Goal: Task Accomplishment & Management: Manage account settings

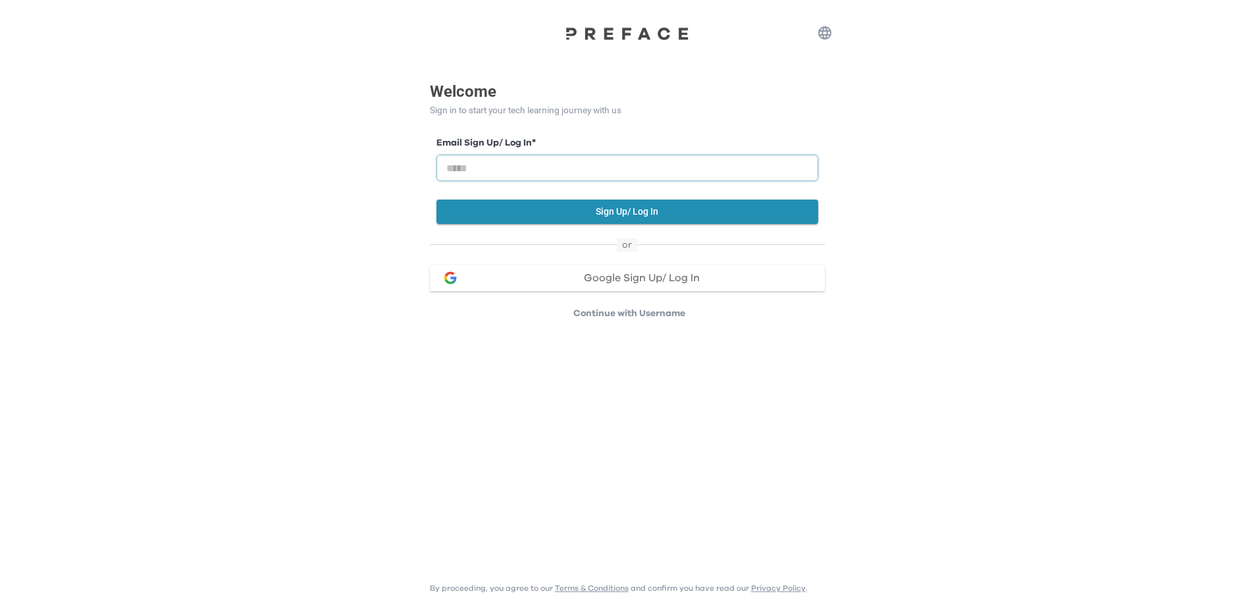
click at [615, 170] on input "email" at bounding box center [627, 168] width 382 height 26
type input "**********"
click at [604, 217] on button "Sign Up/ Log In" at bounding box center [627, 211] width 382 height 24
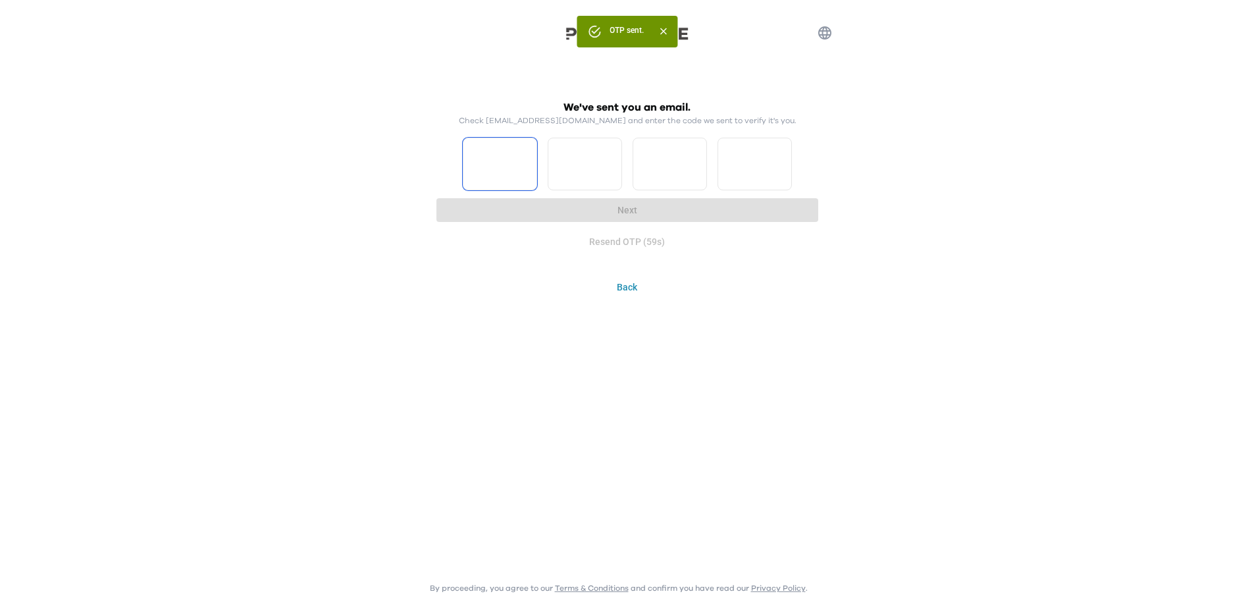
click at [486, 170] on input "Please enter OTP character 1" at bounding box center [500, 164] width 74 height 53
click at [209, 251] on div "We've sent you an email. Check seo@tulpartaxation.com and enter the code we sen…" at bounding box center [627, 149] width 1254 height 299
click at [510, 146] on input "Please enter OTP character 1" at bounding box center [500, 164] width 74 height 53
paste input "*"
type input "*"
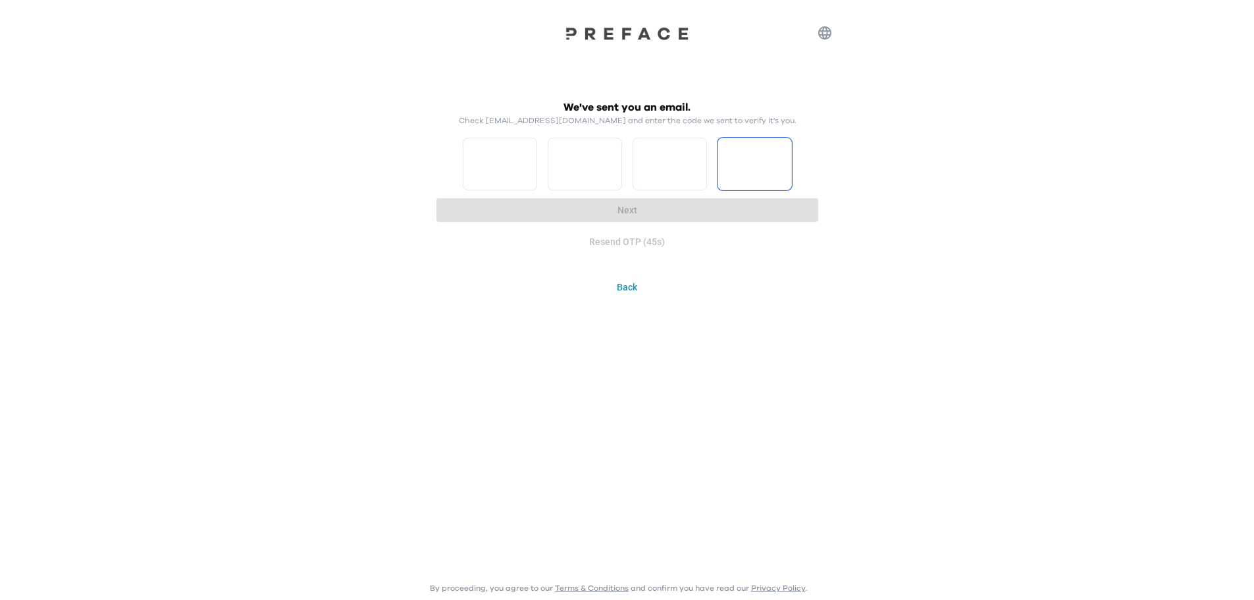
type input "*"
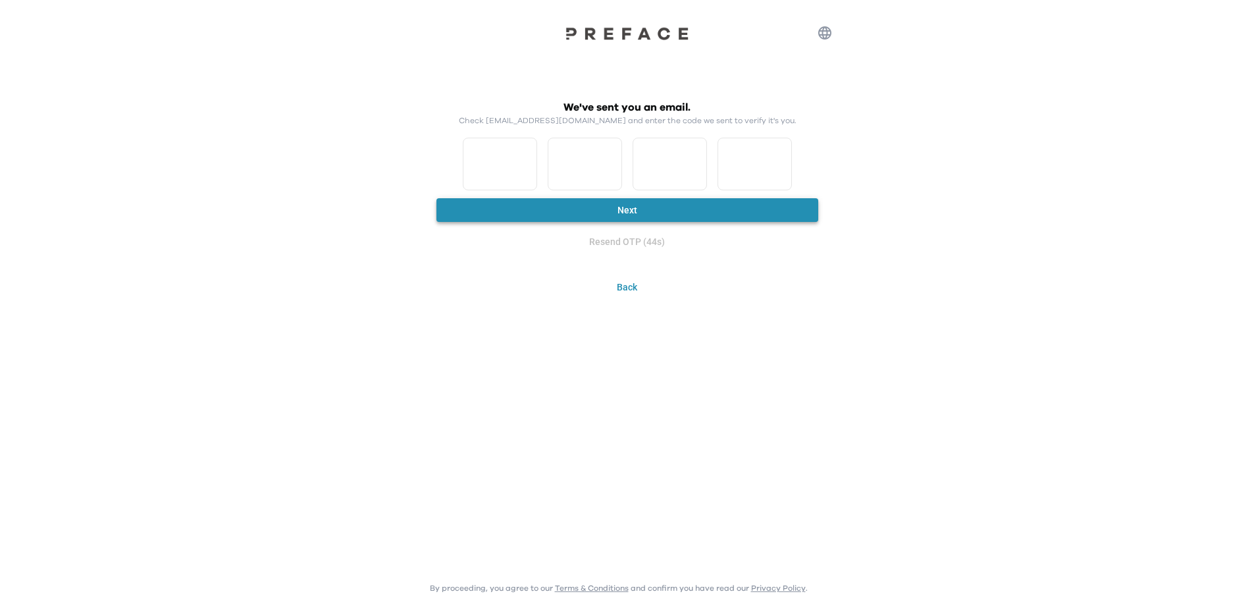
click at [609, 212] on button "Next" at bounding box center [627, 210] width 382 height 24
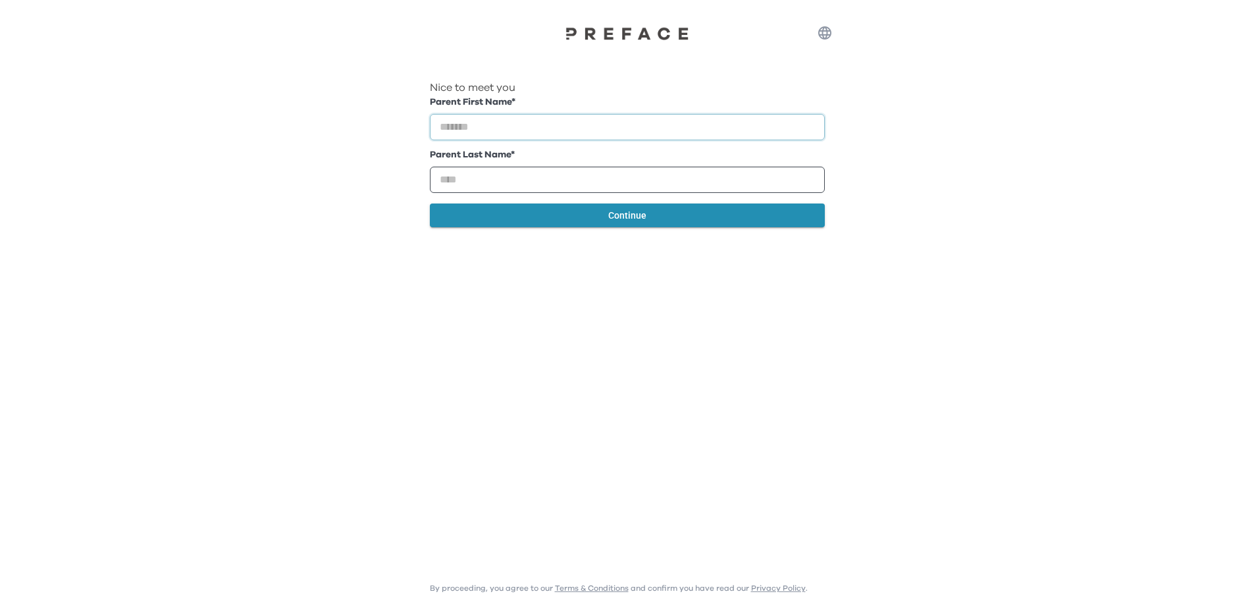
click at [544, 140] on input "text" at bounding box center [627, 127] width 395 height 26
type input "******"
type input "***"
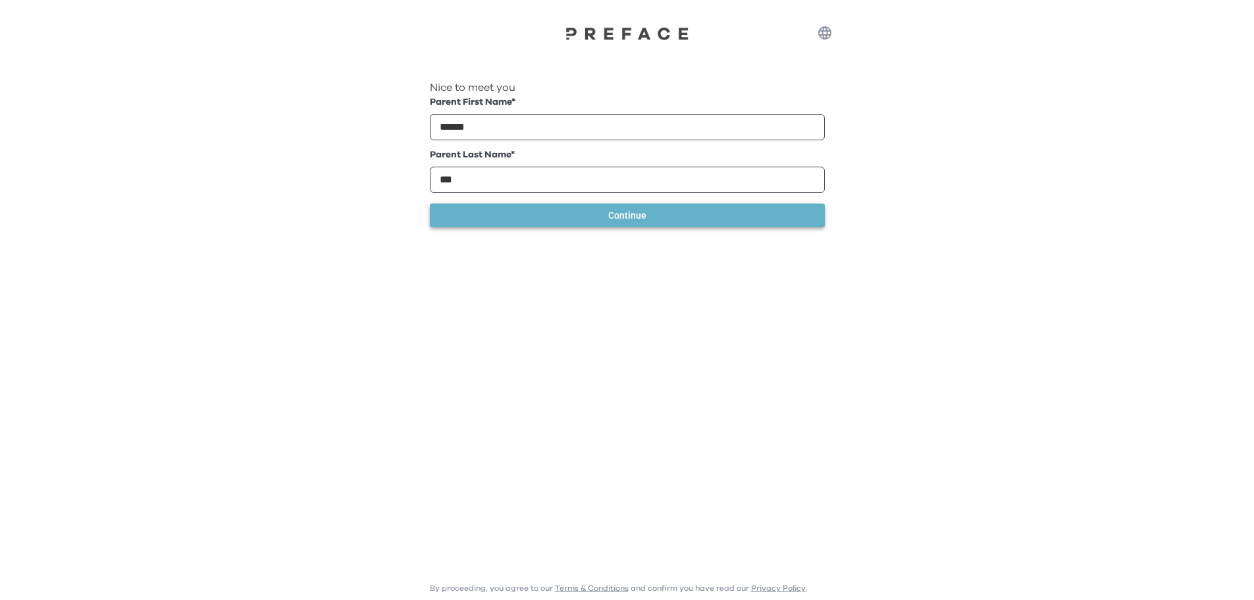
click at [600, 228] on button "Continue" at bounding box center [627, 215] width 395 height 24
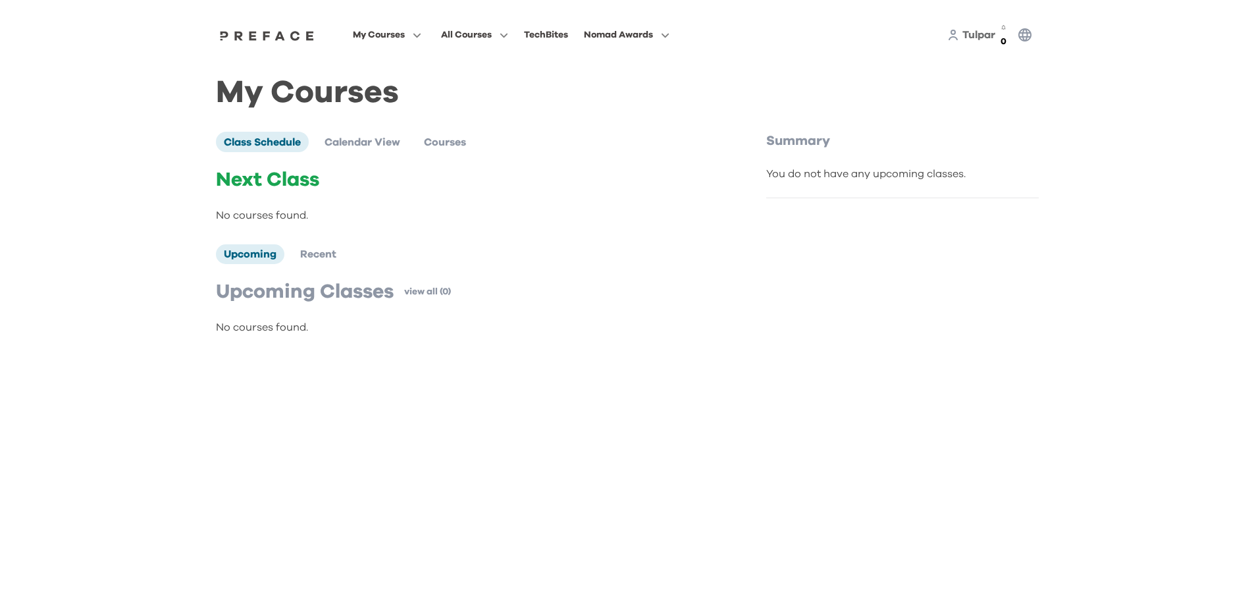
click at [292, 168] on p "Next Class" at bounding box center [463, 180] width 495 height 24
click at [285, 207] on p "No courses found." at bounding box center [463, 215] width 495 height 16
click at [811, 166] on div "You do not have any upcoming classes." at bounding box center [902, 174] width 273 height 16
click at [1018, 28] on icon "button" at bounding box center [1024, 34] width 13 height 13
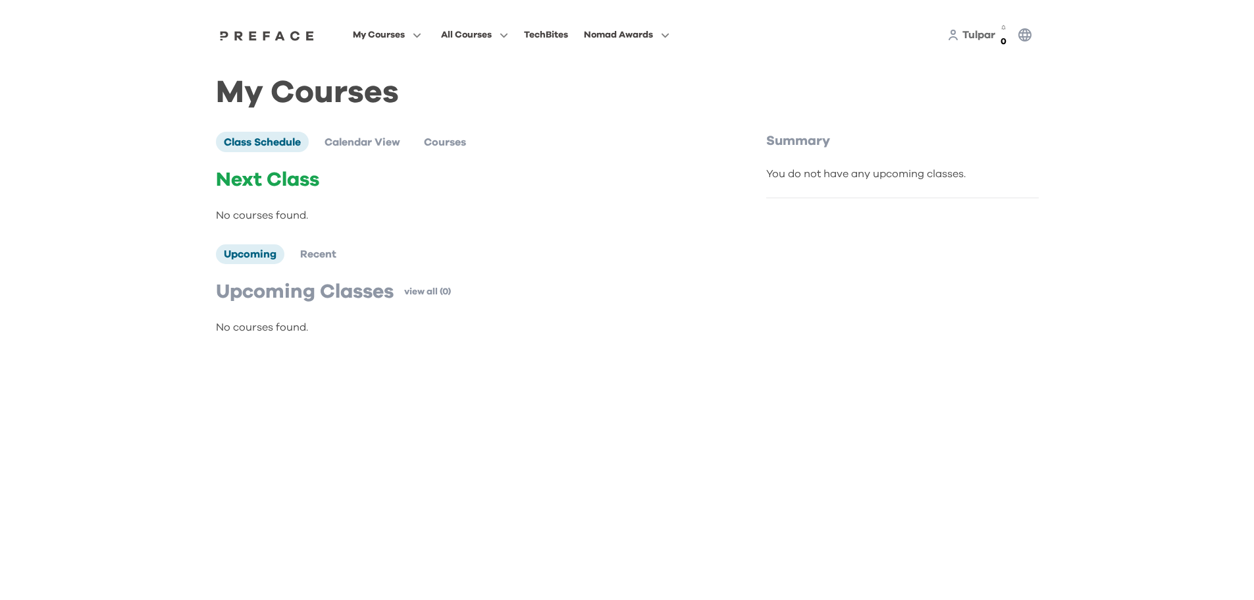
click at [977, 32] on span "Tulpar" at bounding box center [978, 35] width 33 height 11
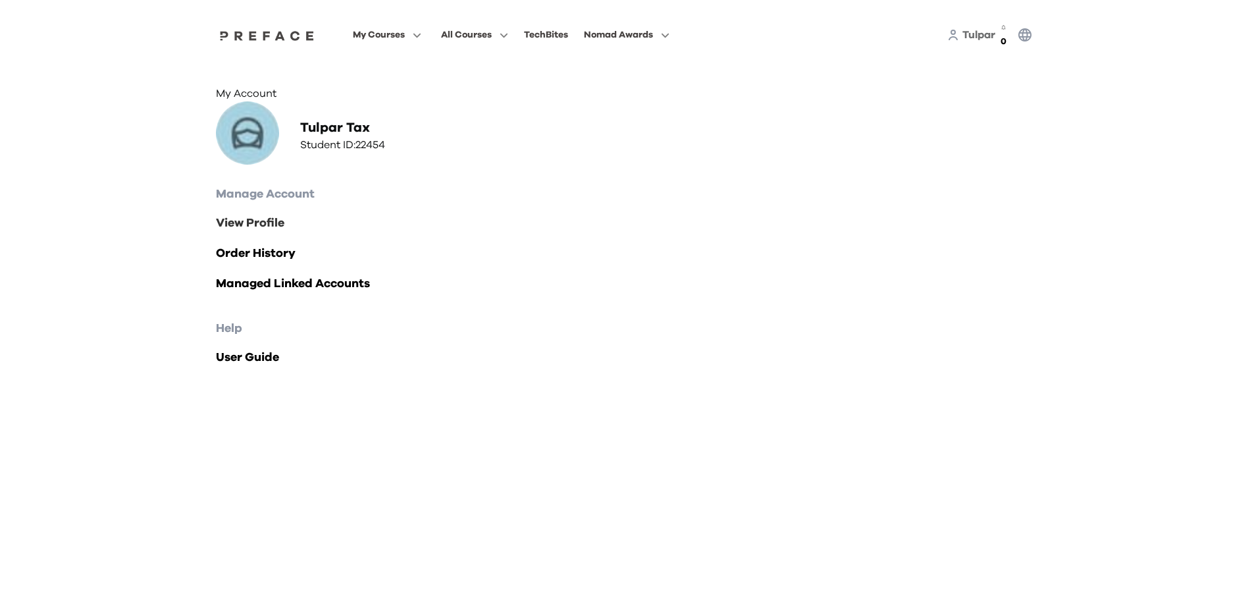
click at [280, 232] on link "View Profile" at bounding box center [627, 223] width 823 height 18
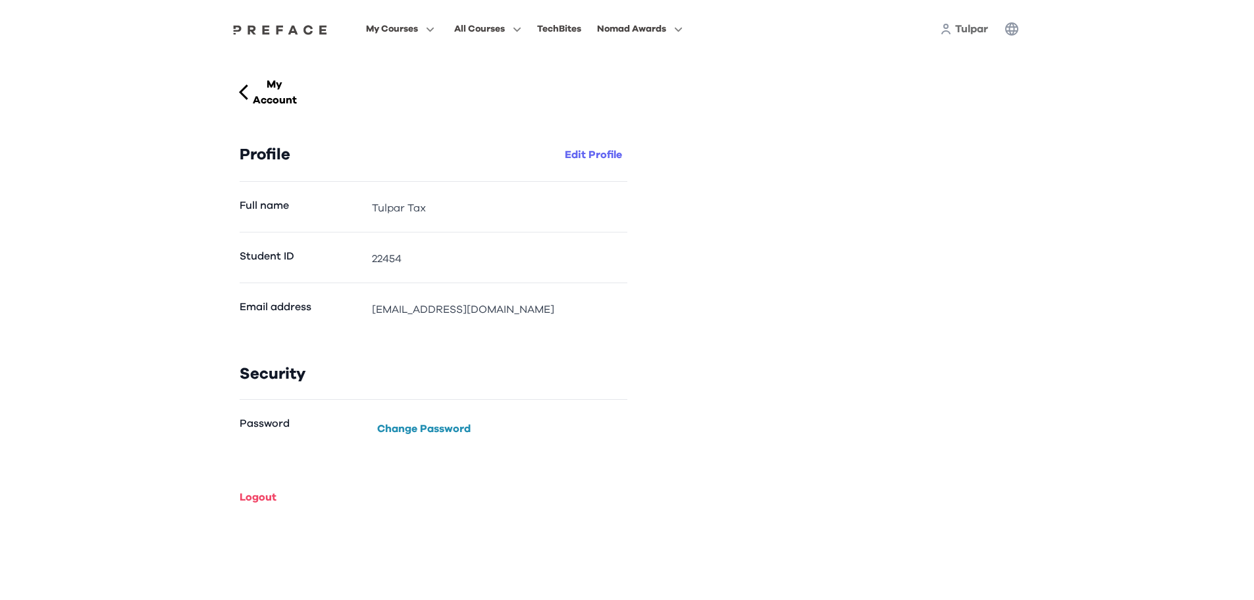
click at [593, 144] on button "Edit Profile" at bounding box center [593, 154] width 68 height 21
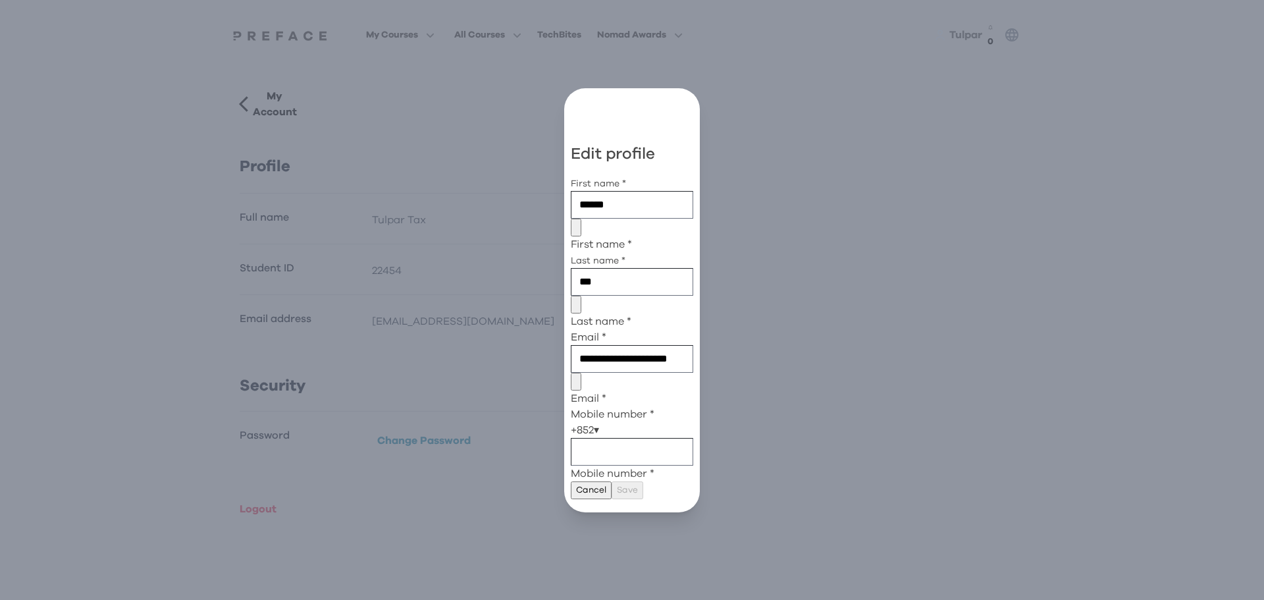
click at [606, 483] on p "Cancel" at bounding box center [591, 490] width 30 height 14
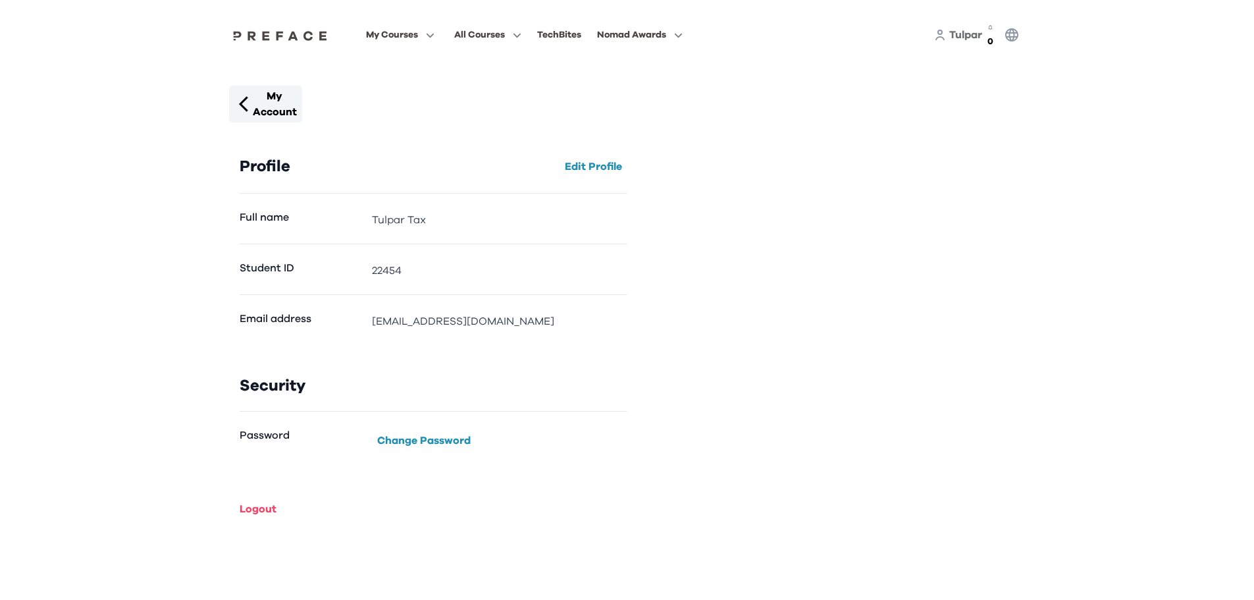
click at [261, 88] on p "My Account" at bounding box center [275, 104] width 44 height 32
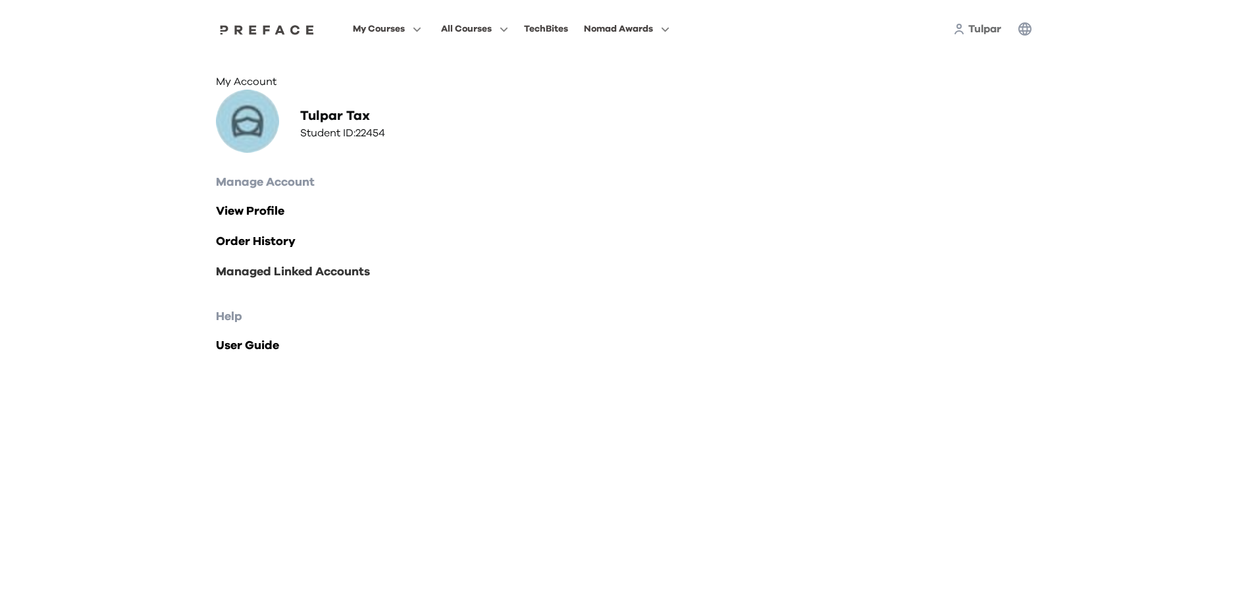
click at [336, 281] on link "Managed Linked Accounts" at bounding box center [627, 272] width 823 height 18
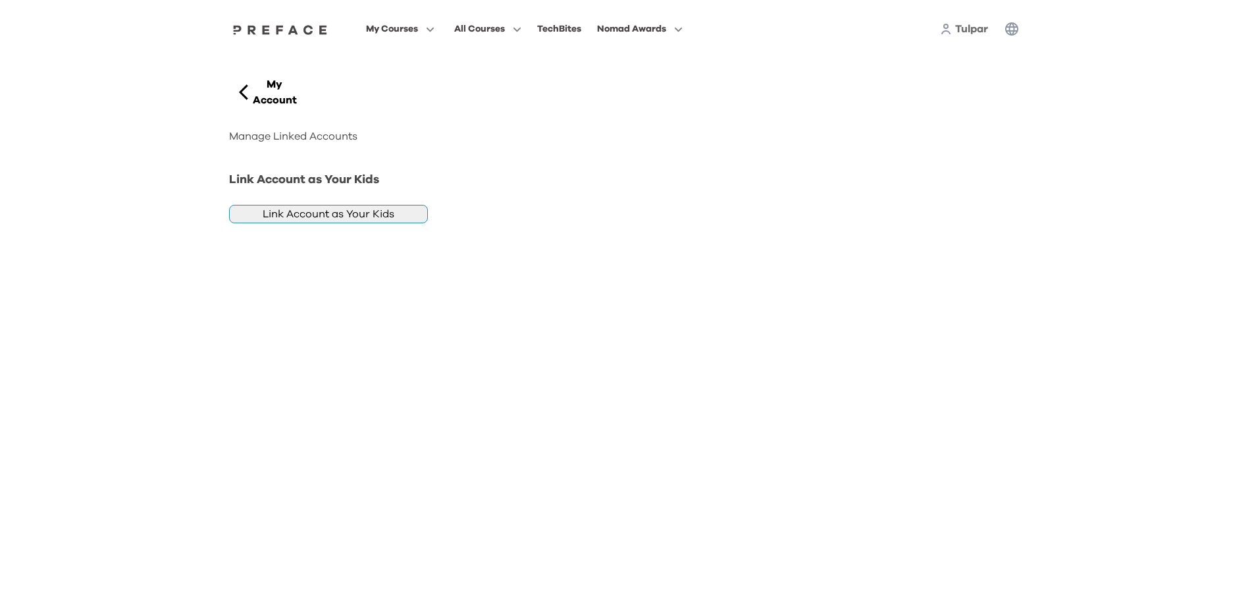
click at [349, 217] on button "Link Account as Your Kids" at bounding box center [328, 214] width 199 height 18
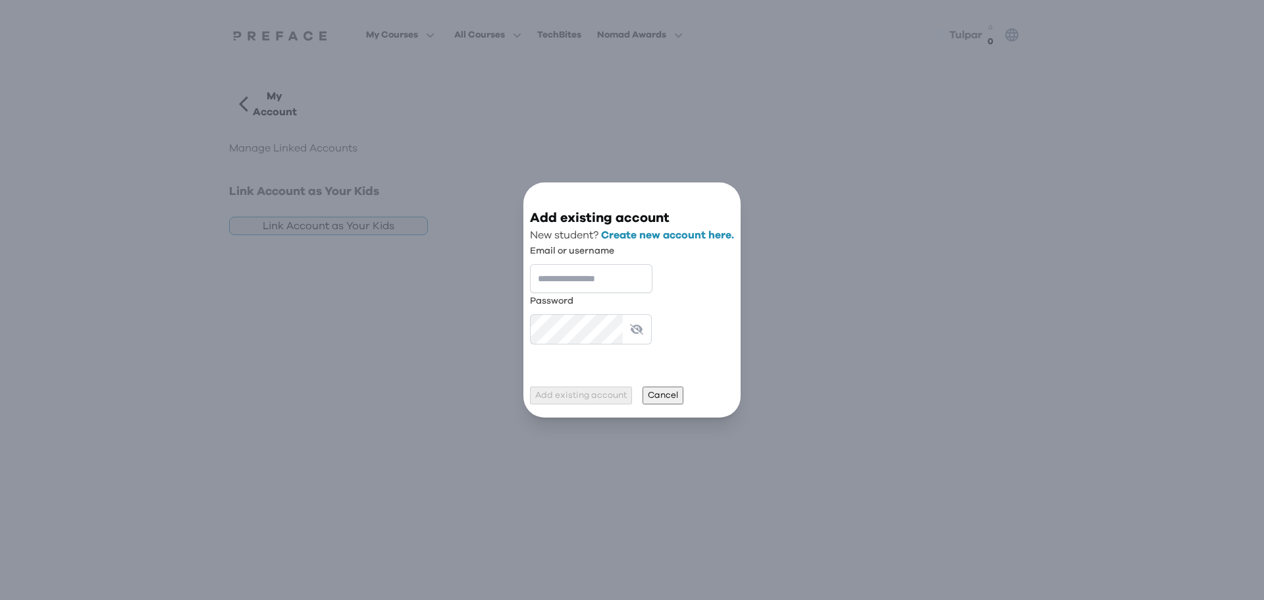
click at [725, 204] on icon "button" at bounding box center [725, 204] width 0 height 0
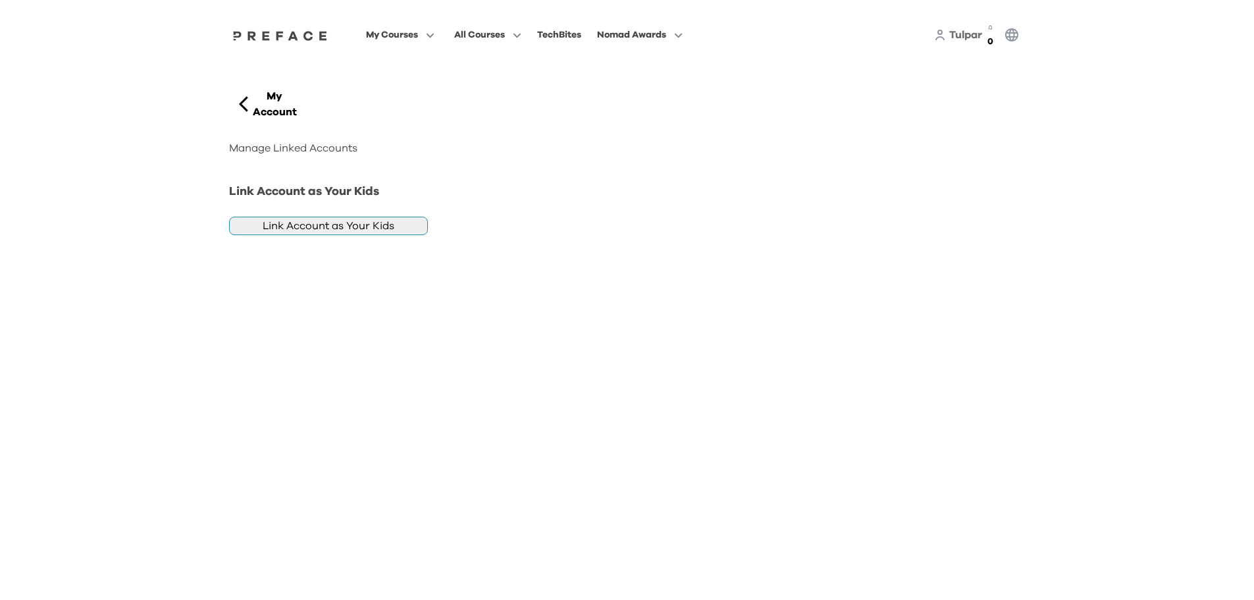
click at [273, 88] on p "My Account" at bounding box center [275, 104] width 44 height 32
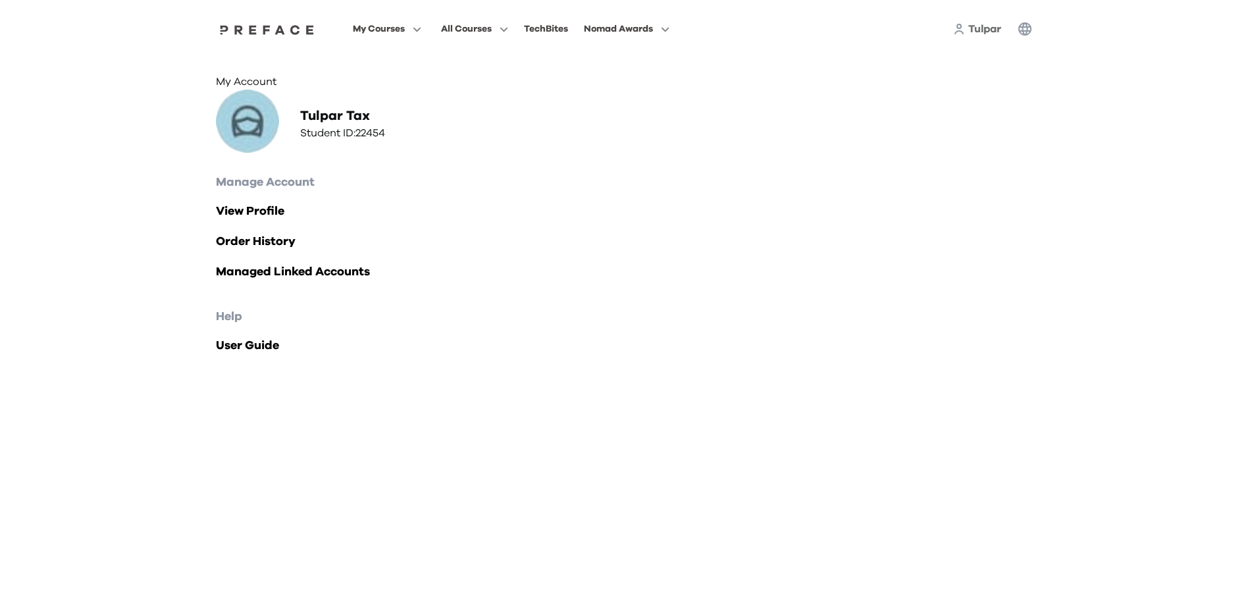
click at [968, 30] on span "Tulpar" at bounding box center [984, 29] width 33 height 11
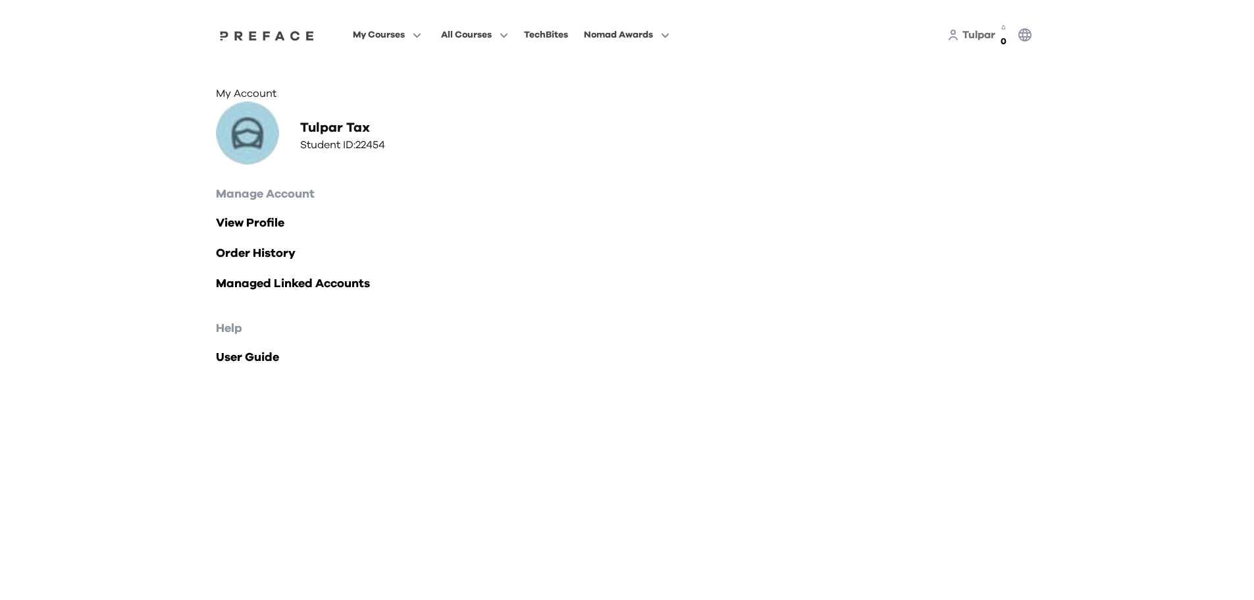
click at [268, 203] on h2 "Manage Account" at bounding box center [627, 194] width 823 height 18
click at [258, 232] on link "View Profile" at bounding box center [627, 223] width 823 height 18
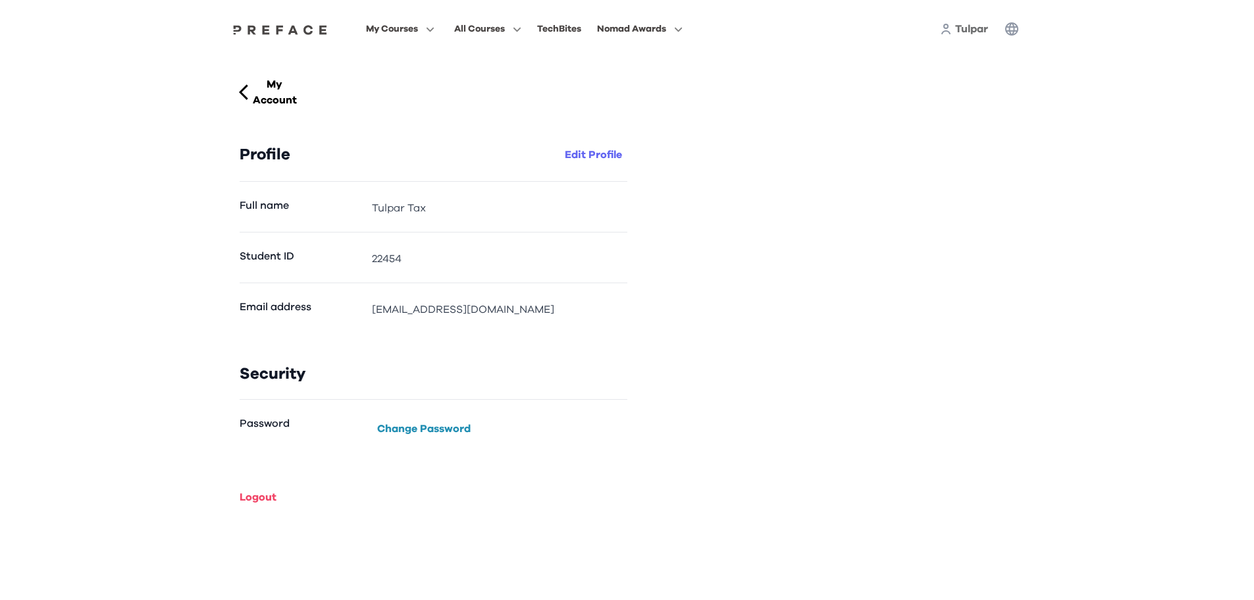
click at [588, 144] on button "Edit Profile" at bounding box center [593, 154] width 68 height 21
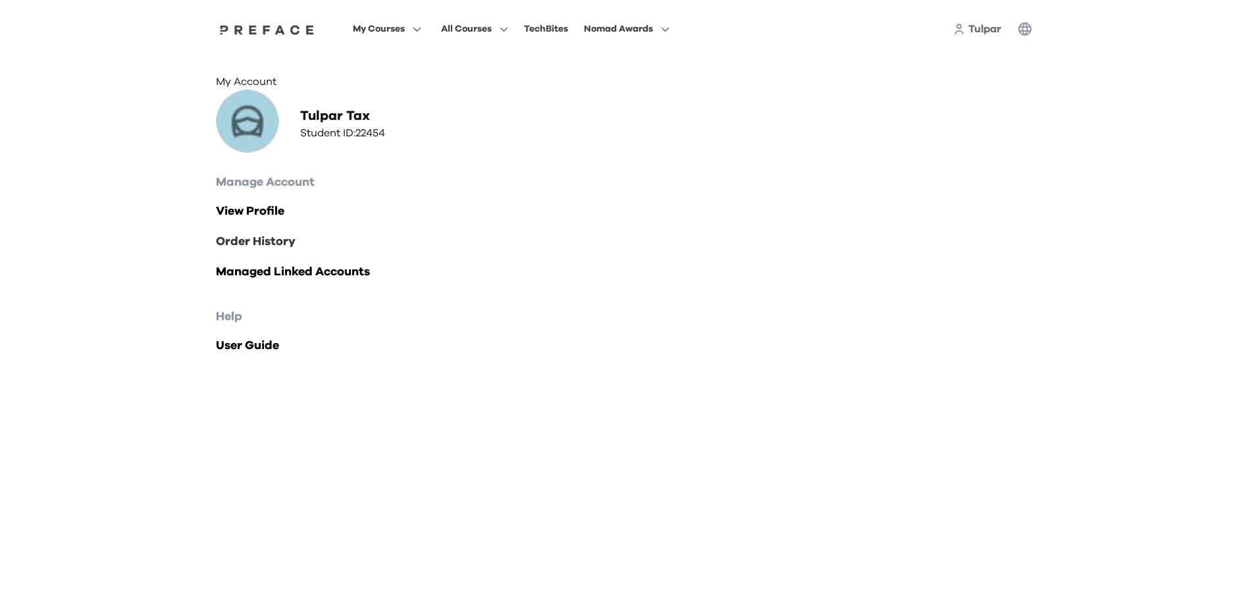
click at [276, 251] on link "Order History" at bounding box center [627, 241] width 823 height 18
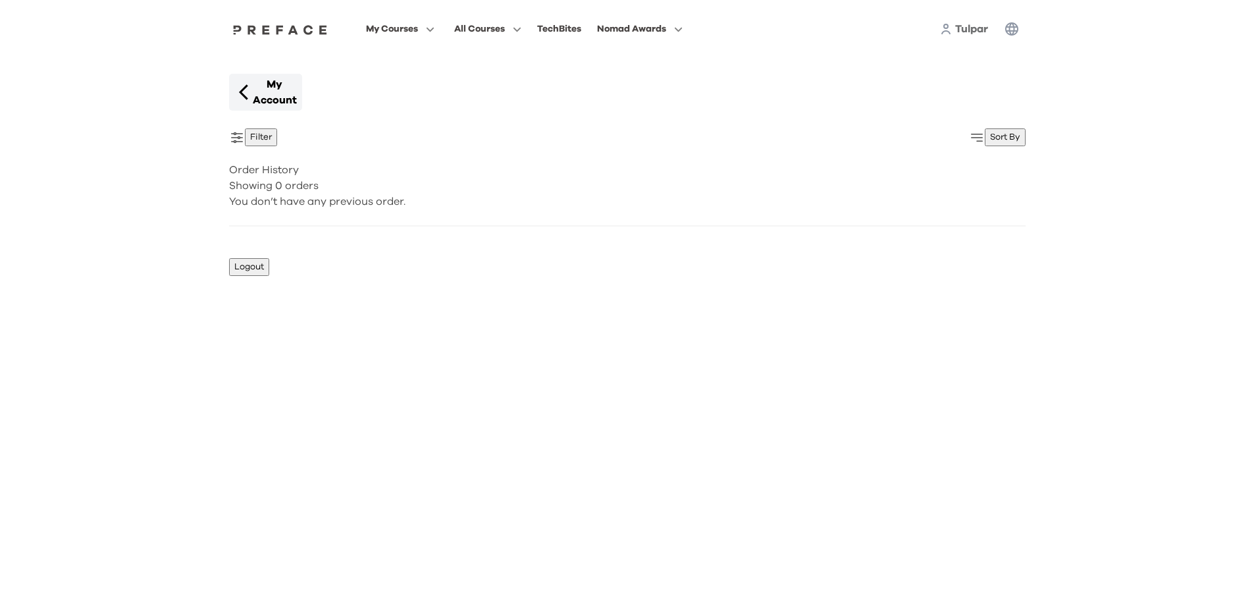
click at [297, 86] on p "My Account" at bounding box center [275, 92] width 44 height 32
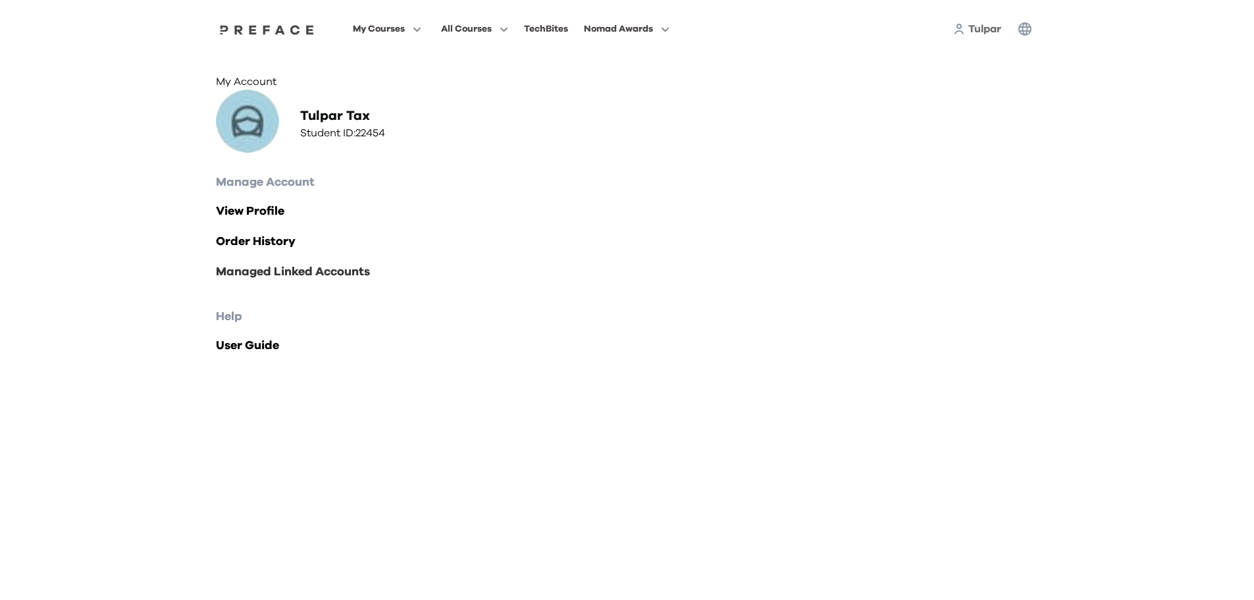
click at [351, 281] on link "Managed Linked Accounts" at bounding box center [627, 272] width 823 height 18
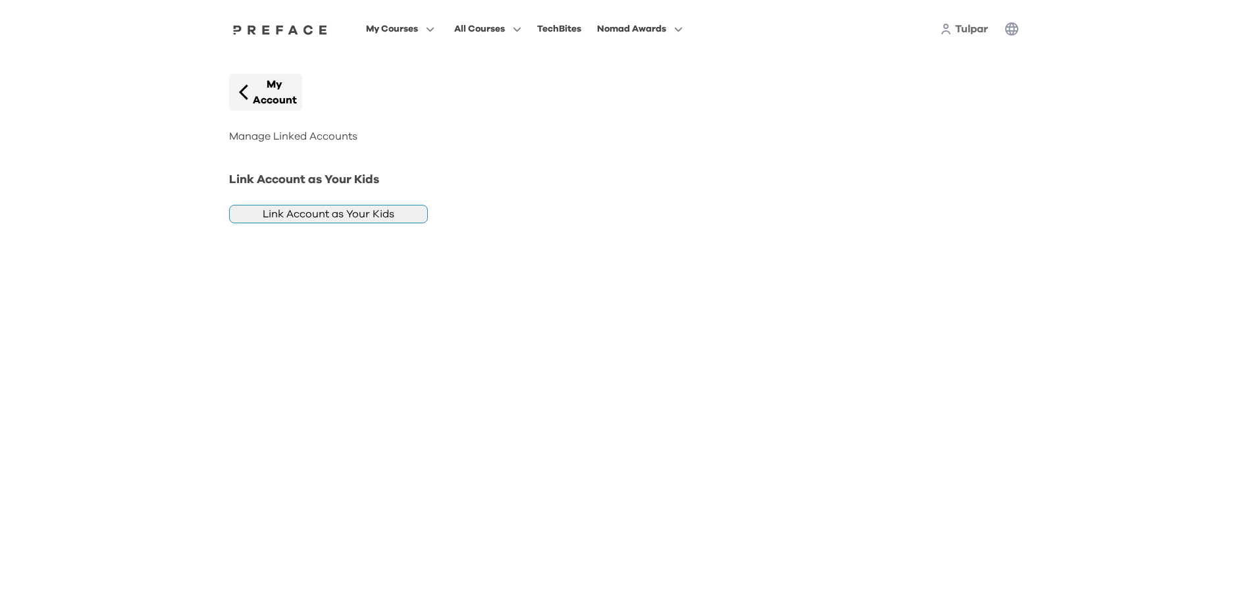
click at [279, 84] on p "My Account" at bounding box center [275, 92] width 44 height 32
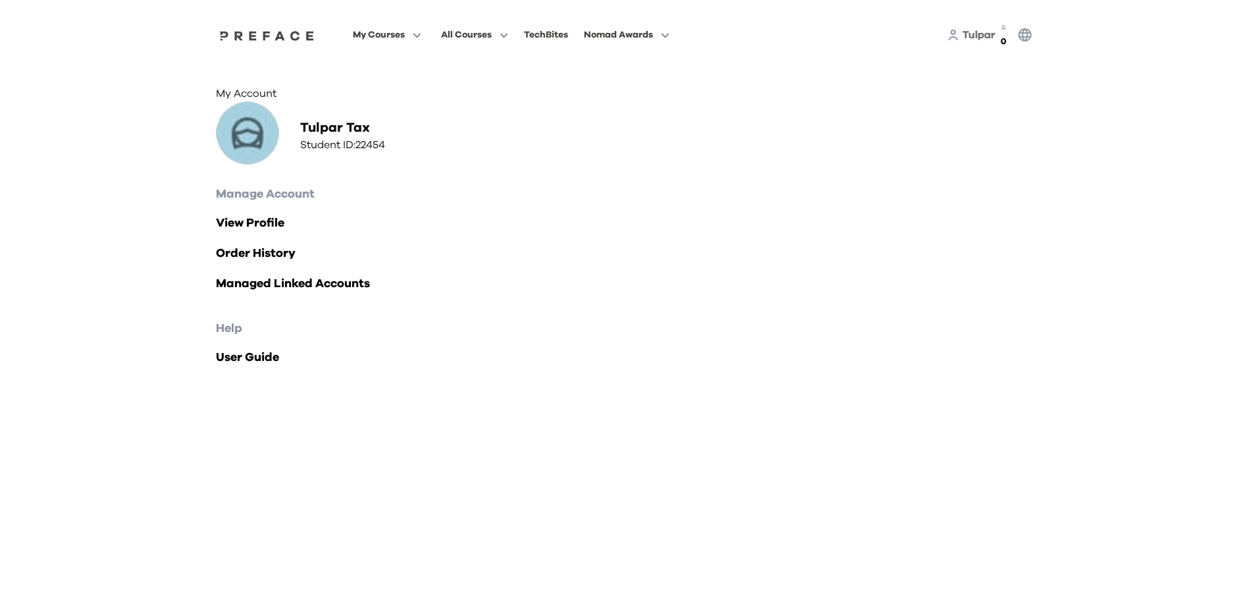
click at [273, 32] on img at bounding box center [267, 35] width 101 height 11
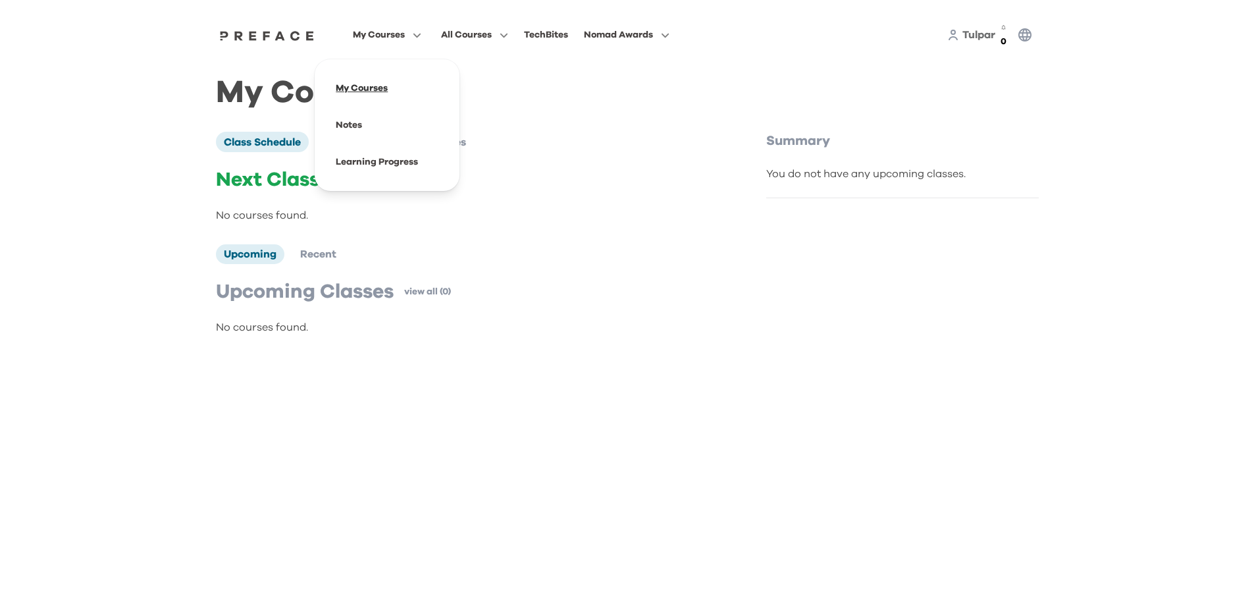
click at [392, 76] on span at bounding box center [387, 88] width 124 height 37
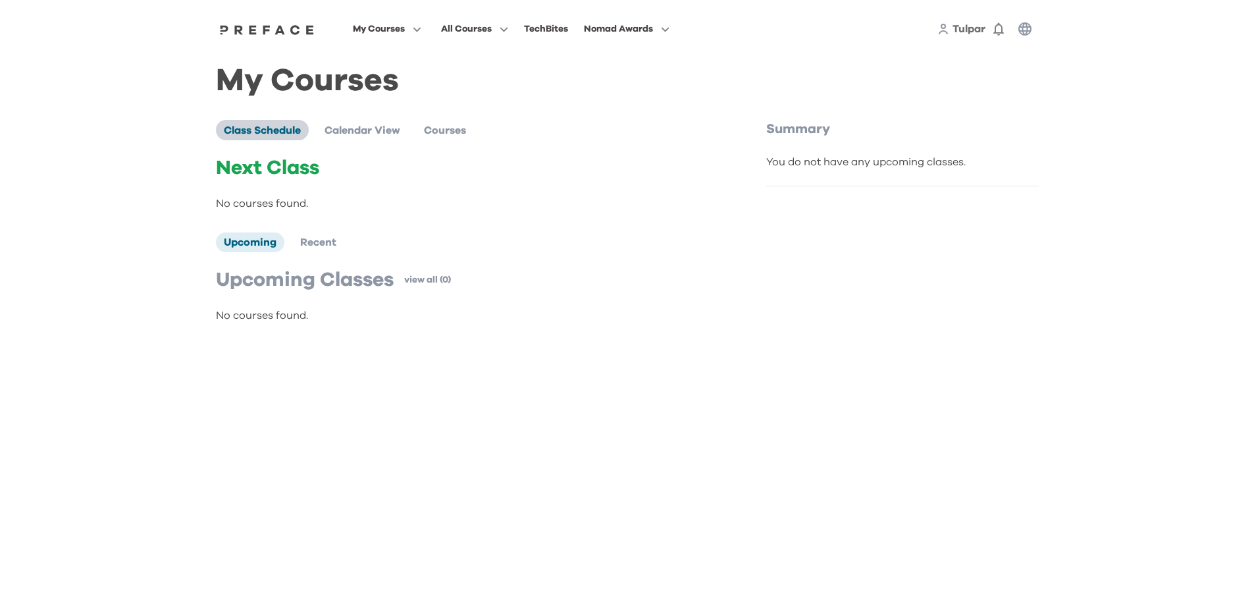
click at [298, 134] on span "Class Schedule" at bounding box center [262, 130] width 77 height 11
click at [326, 131] on span "Calendar View" at bounding box center [363, 130] width 76 height 11
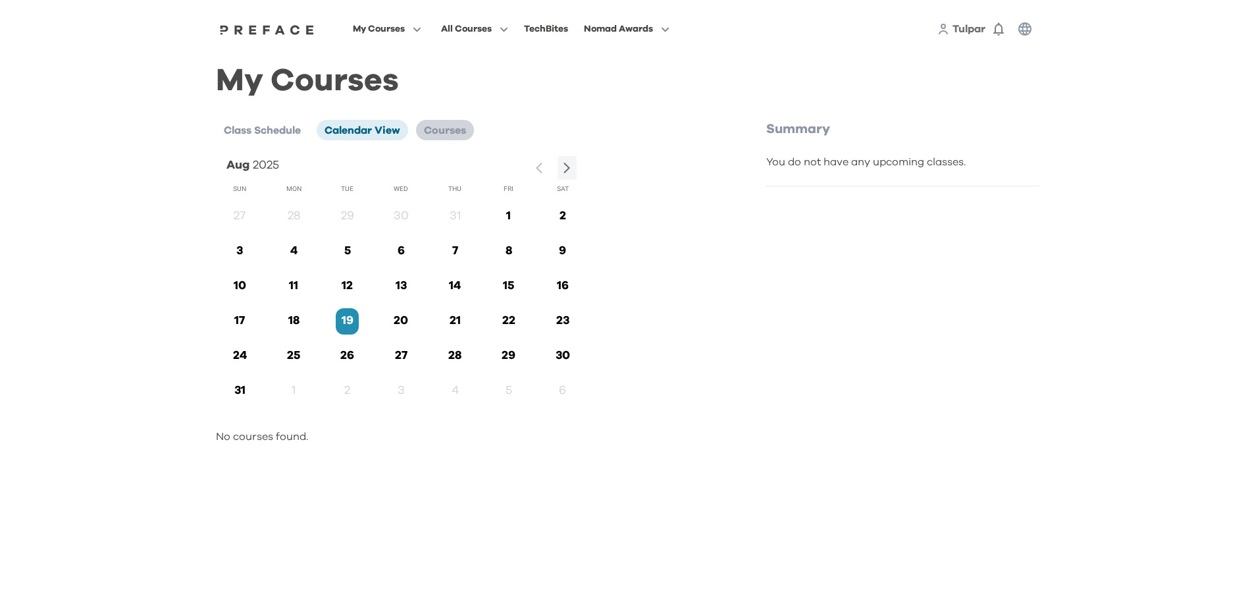
click at [452, 135] on span "Courses" at bounding box center [445, 130] width 42 height 11
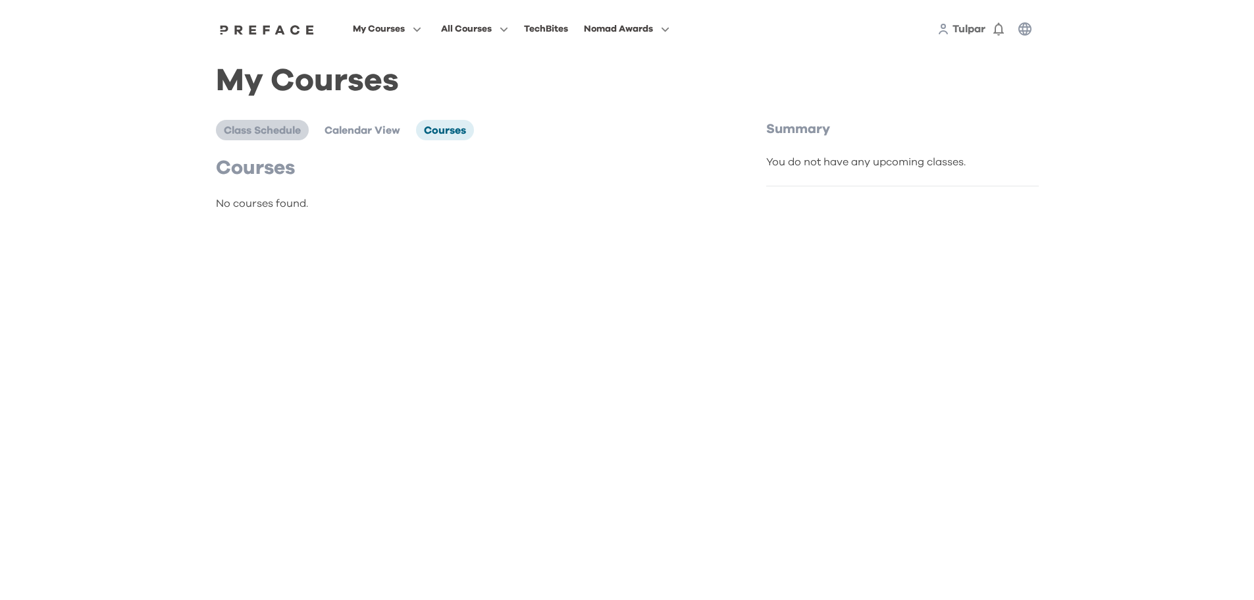
click at [284, 126] on span "Class Schedule" at bounding box center [262, 130] width 77 height 11
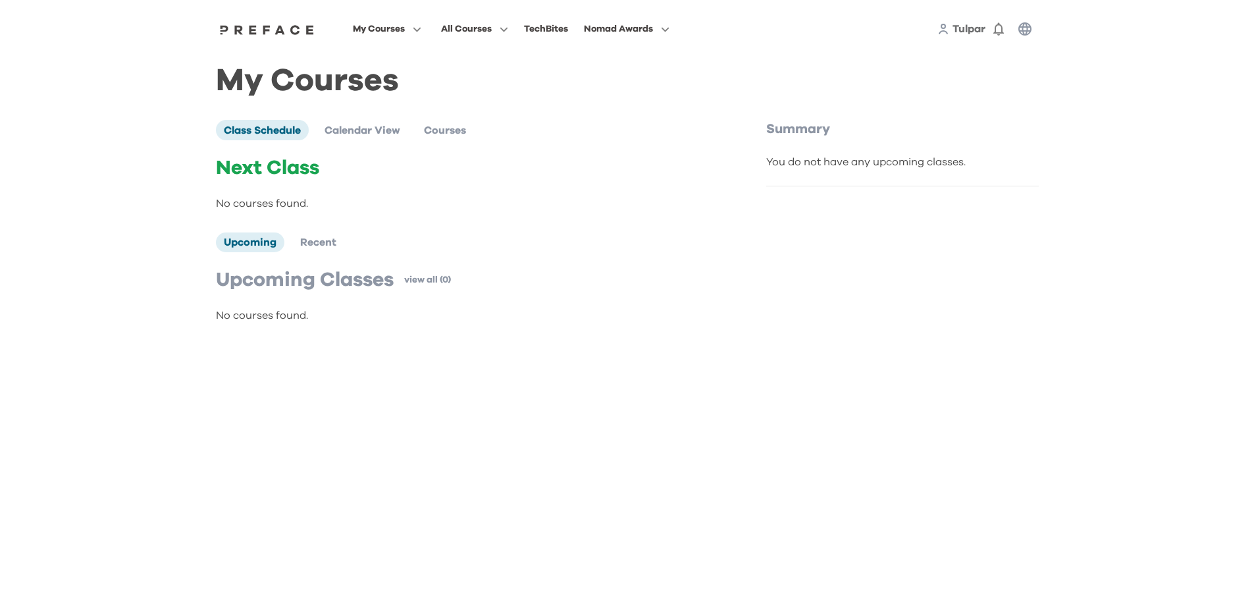
click at [311, 253] on div "Next Class No courses found. Upcoming Recent Upcoming Classes view all (0) No c…" at bounding box center [463, 239] width 495 height 167
click at [314, 240] on span "Recent" at bounding box center [318, 242] width 36 height 11
click at [261, 243] on span "Upcoming" at bounding box center [250, 242] width 53 height 11
click at [282, 318] on p "No courses found." at bounding box center [463, 315] width 495 height 16
click at [309, 289] on p "Upcoming Classes" at bounding box center [305, 280] width 178 height 24
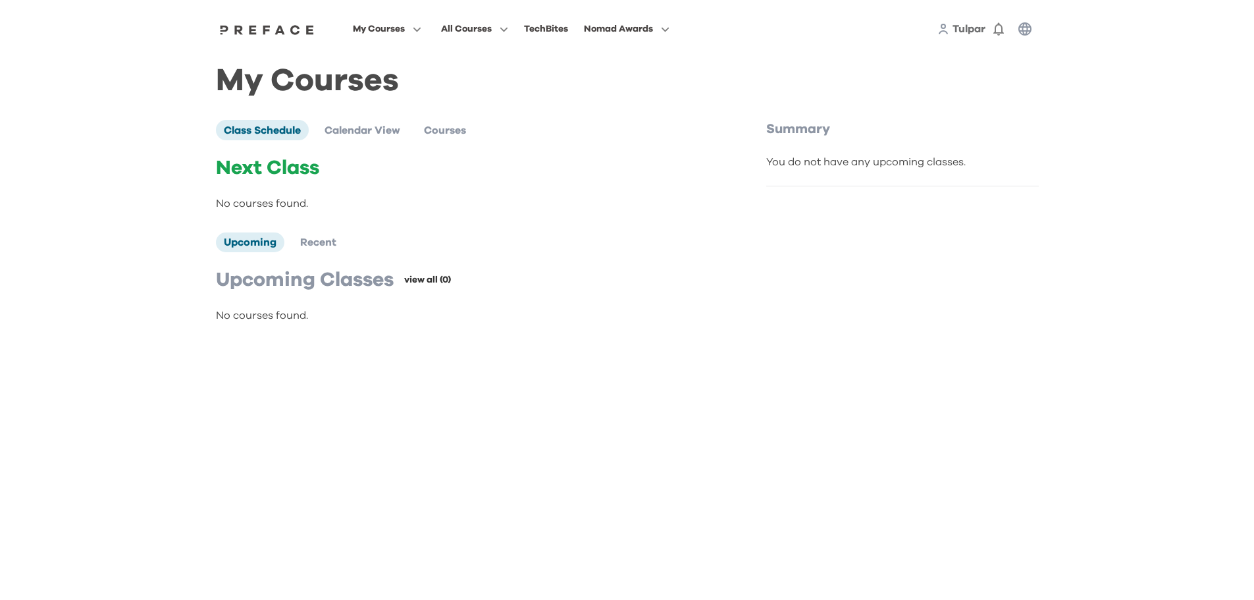
click at [411, 286] on link "view all (0)" at bounding box center [427, 279] width 47 height 13
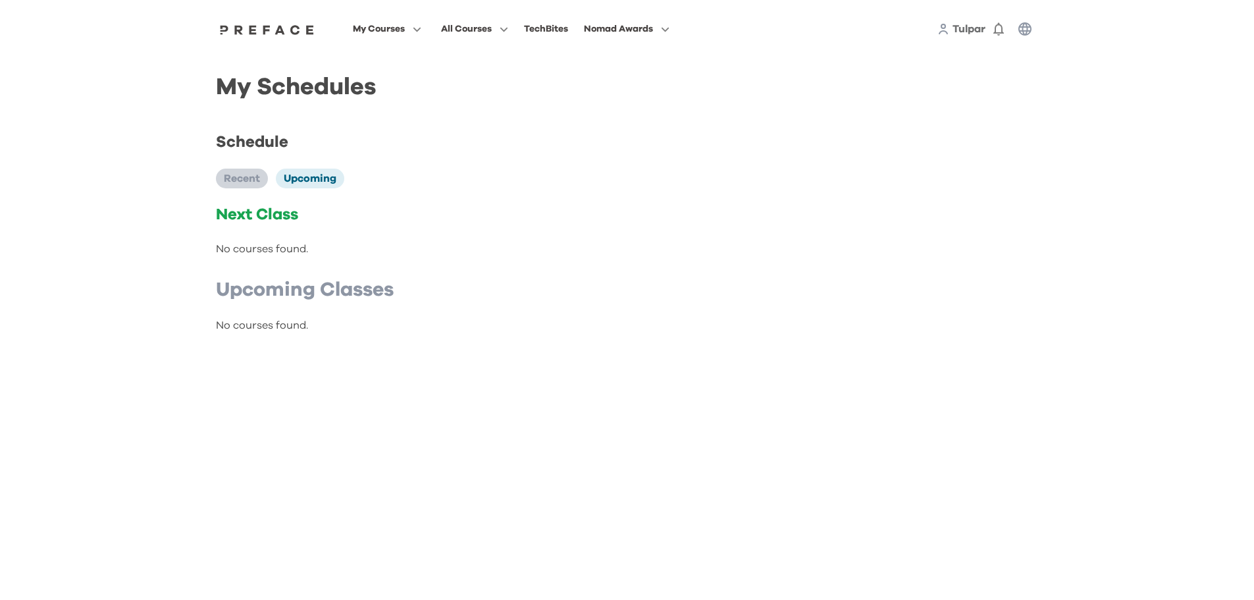
click at [259, 180] on span "Recent" at bounding box center [242, 178] width 36 height 11
click at [107, 234] on div "My Courses All Courses TechBites Nomad Awards Tulpar 0 My Schedules Schedule Re…" at bounding box center [627, 179] width 1254 height 358
click at [257, 34] on img at bounding box center [267, 29] width 101 height 11
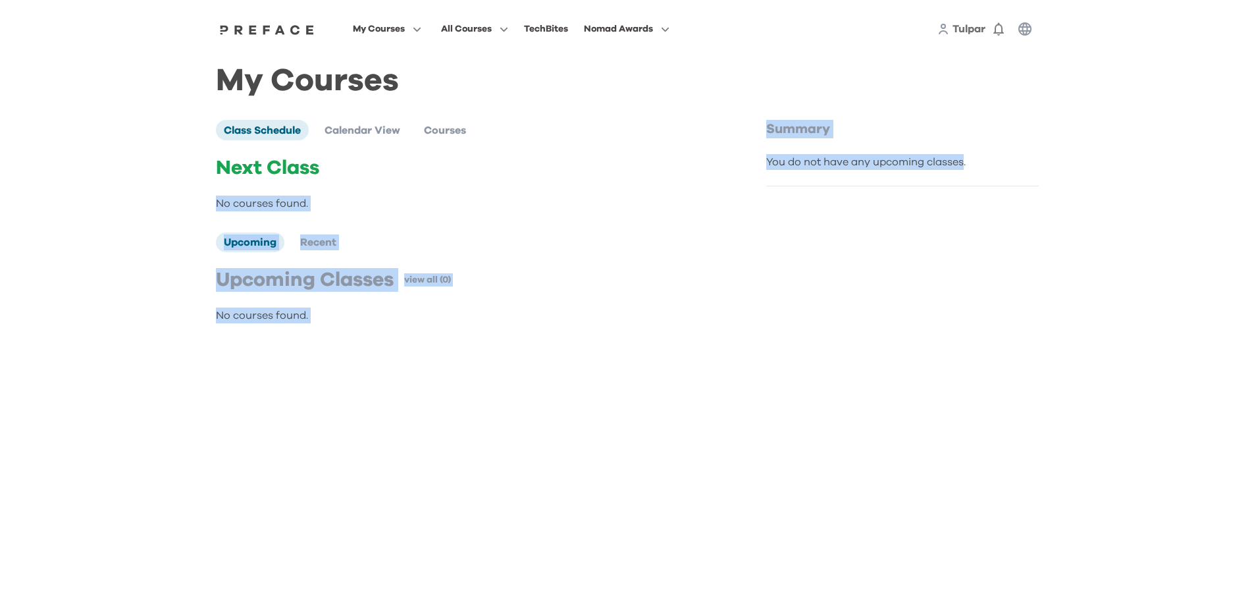
drag, startPoint x: 762, startPoint y: 165, endPoint x: 962, endPoint y: 155, distance: 199.7
click at [962, 155] on div "Class Schedule Calendar View Courses Next Class No courses found. Upcoming Rece…" at bounding box center [627, 227] width 823 height 215
click at [960, 230] on div "Summary You do not have any upcoming classes." at bounding box center [902, 227] width 273 height 215
drag, startPoint x: 961, startPoint y: 167, endPoint x: 667, endPoint y: 159, distance: 294.3
click at [667, 159] on div "Class Schedule Calendar View Courses Next Class No courses found. Upcoming Rece…" at bounding box center [627, 227] width 823 height 215
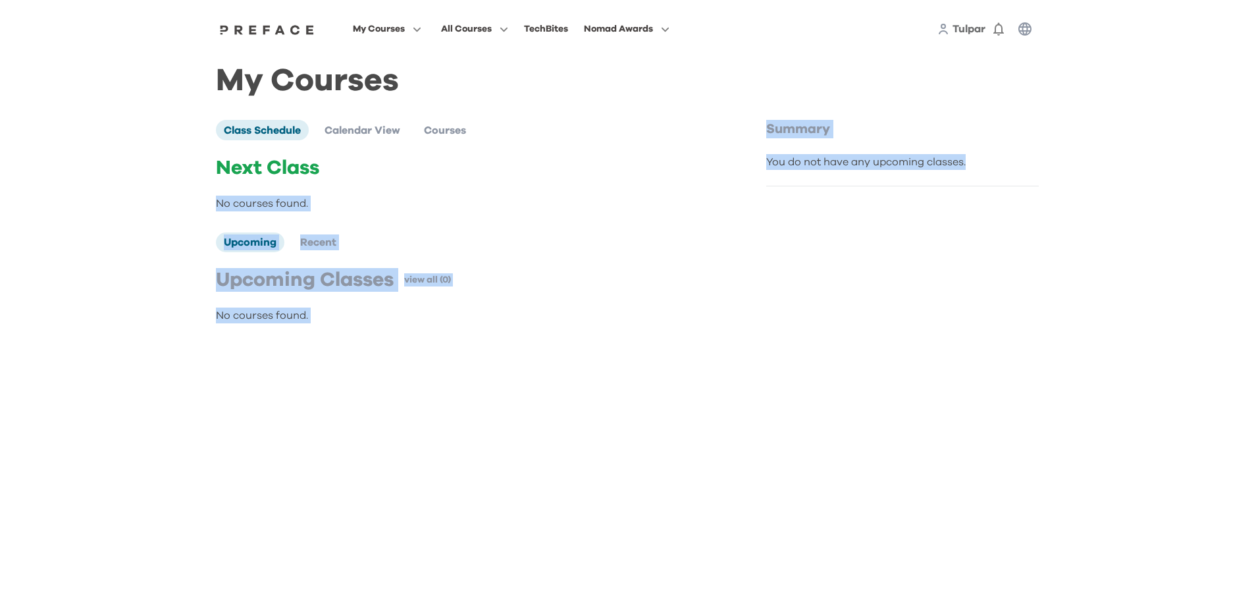
click at [681, 205] on p "No courses found." at bounding box center [463, 203] width 495 height 16
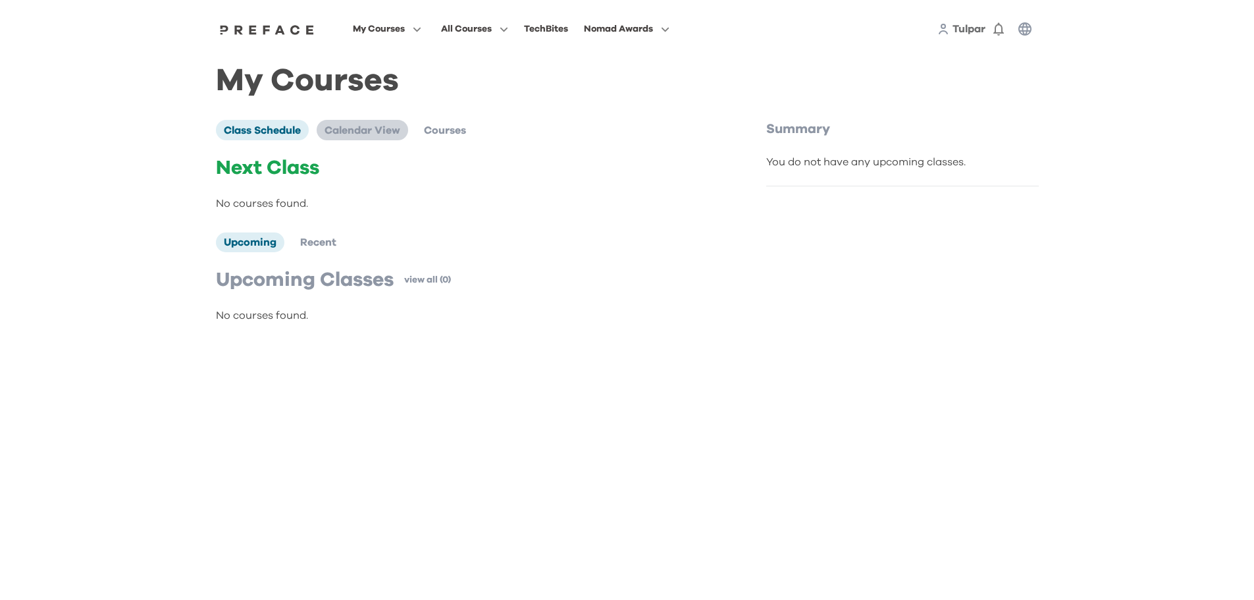
click at [372, 134] on span "Calendar View" at bounding box center [363, 130] width 76 height 11
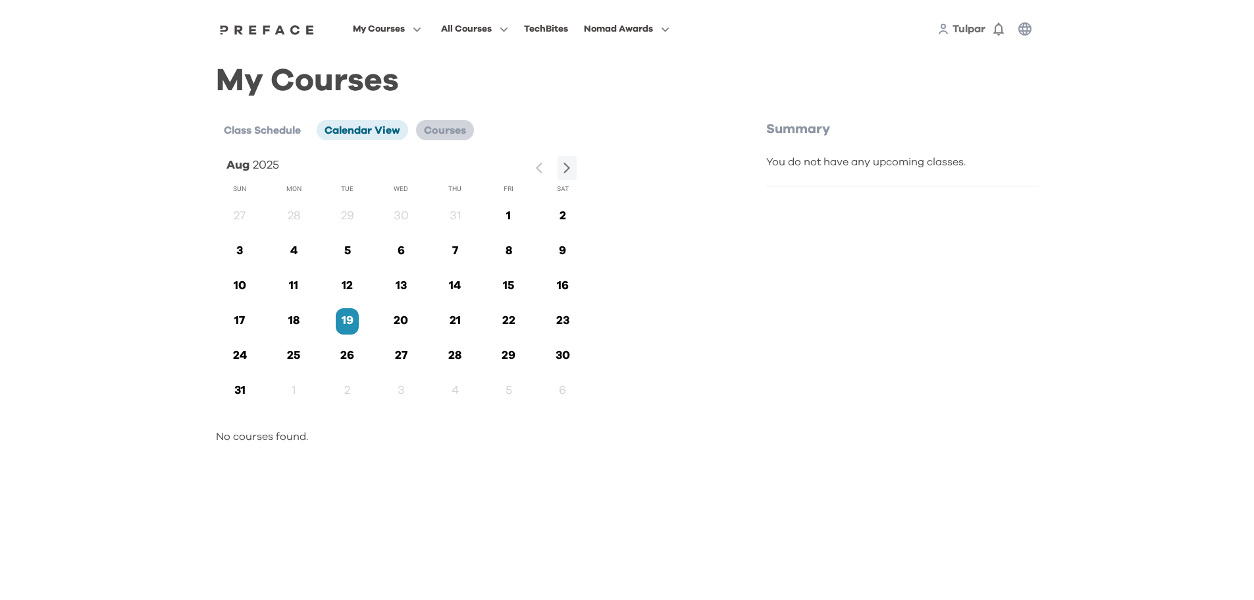
click at [461, 135] on span "Courses" at bounding box center [445, 130] width 42 height 11
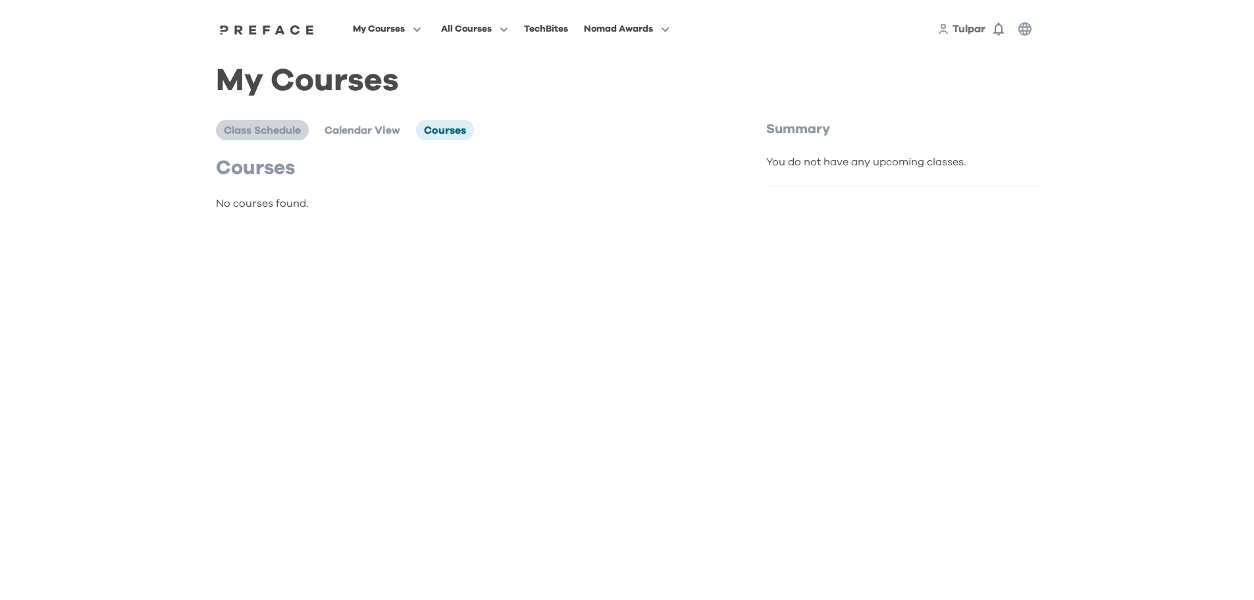
click at [273, 132] on span "Class Schedule" at bounding box center [262, 130] width 77 height 11
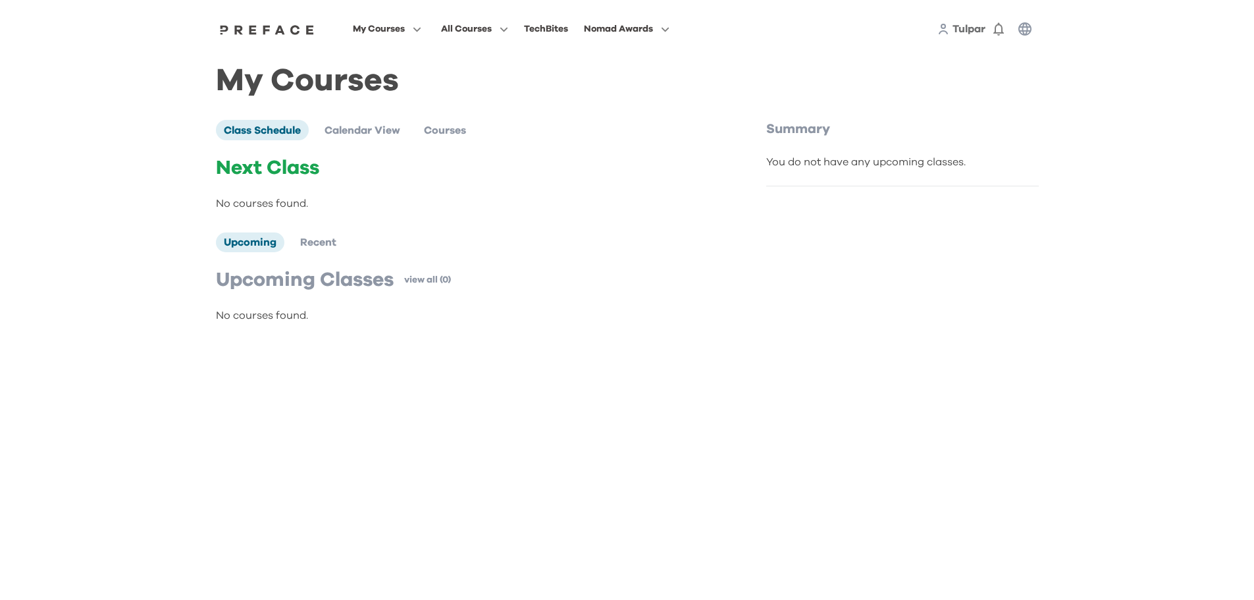
click at [281, 28] on img at bounding box center [267, 29] width 101 height 11
click at [250, 44] on div "My Courses All Courses TechBites Nomad Awards Tulpar 0" at bounding box center [627, 29] width 843 height 58
click at [256, 36] on div "My Courses All Courses TechBites Nomad Awards Tulpar 0" at bounding box center [627, 29] width 843 height 58
click at [265, 30] on img at bounding box center [267, 29] width 101 height 11
click at [956, 38] on div "Tulpar 0" at bounding box center [987, 29] width 101 height 26
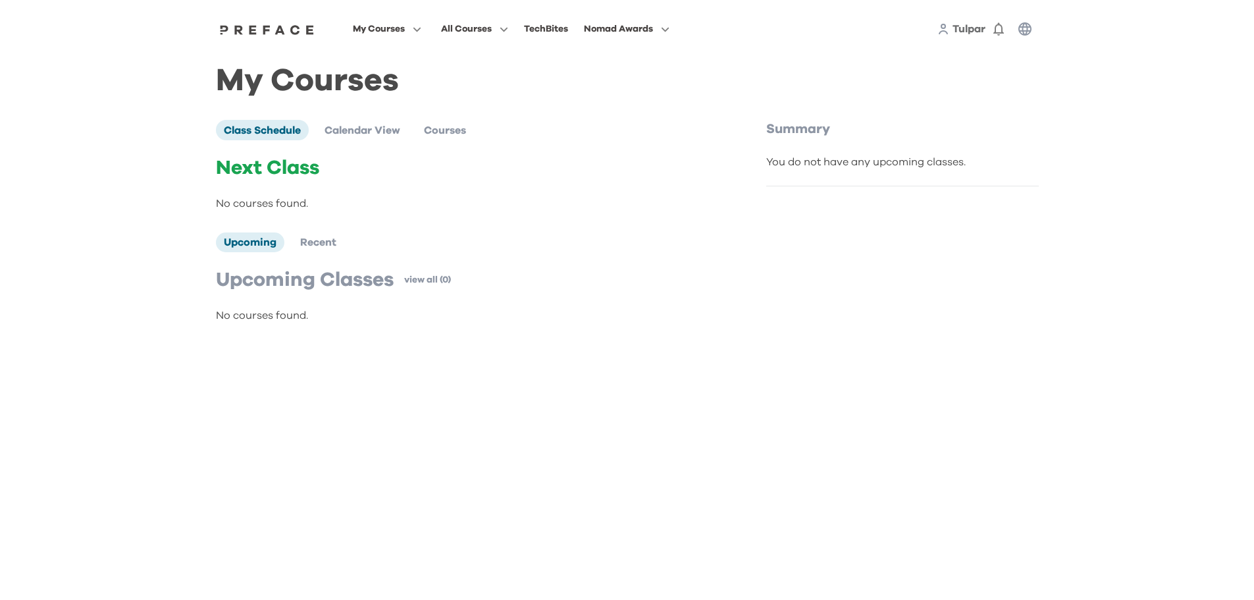
click at [964, 34] on span "Tulpar" at bounding box center [968, 29] width 33 height 11
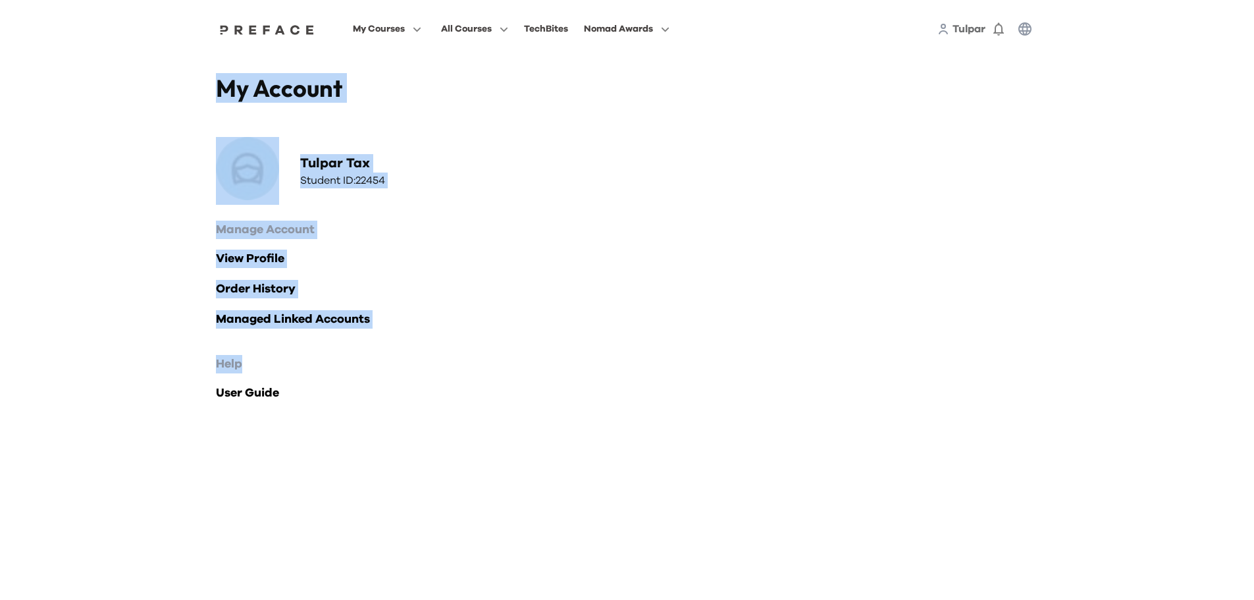
drag, startPoint x: 249, startPoint y: 85, endPoint x: 447, endPoint y: 365, distance: 343.3
click at [447, 365] on div "My Account Tulpar Tax Student ID: 22454 Manage Account View Profile Order Histo…" at bounding box center [627, 251] width 843 height 386
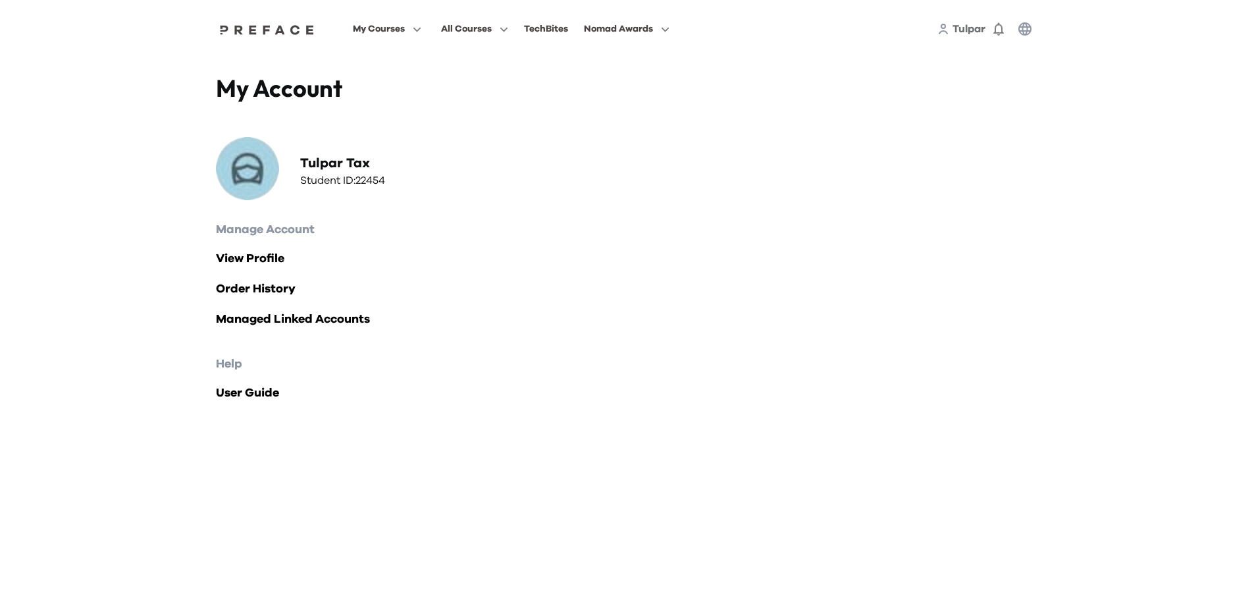
click at [461, 377] on div "Help User Guide" at bounding box center [627, 378] width 823 height 47
click at [269, 35] on img at bounding box center [267, 29] width 101 height 11
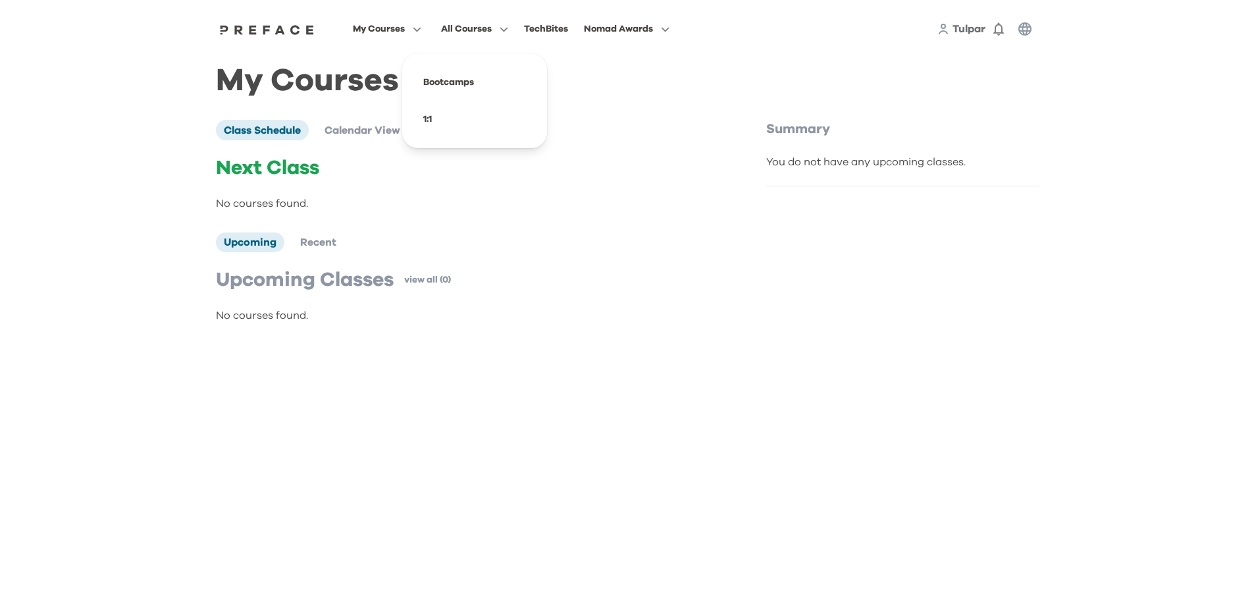
click at [475, 28] on span "All Courses" at bounding box center [466, 29] width 51 height 16
click at [469, 68] on span at bounding box center [475, 82] width 124 height 37
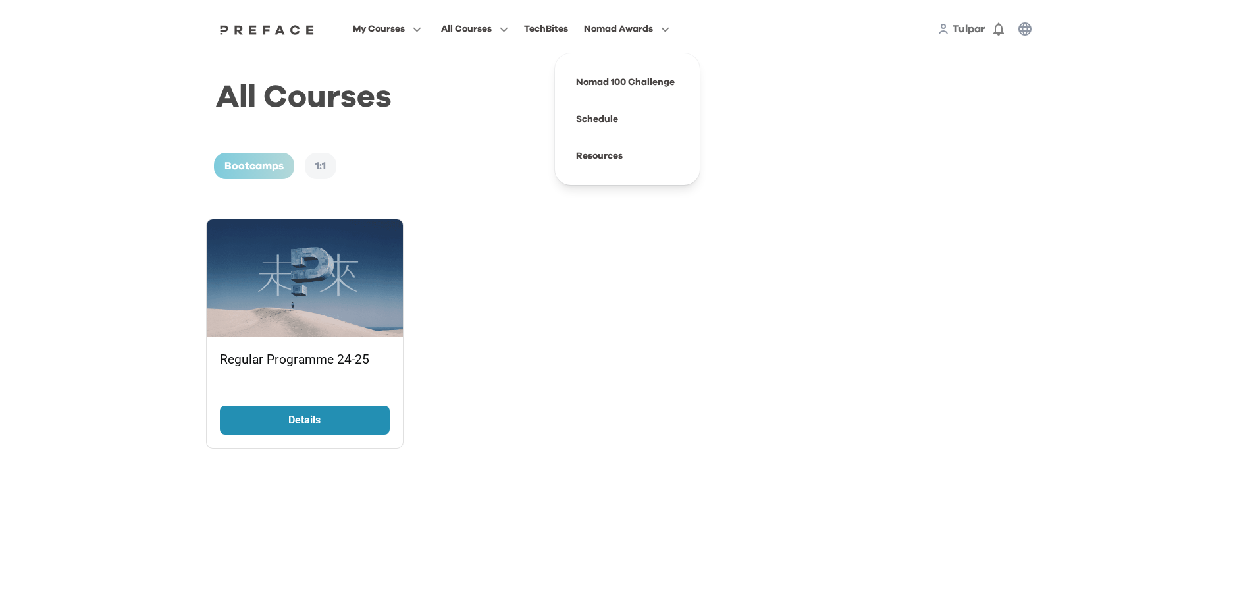
click at [618, 33] on span "Nomad Awards" at bounding box center [618, 29] width 69 height 16
click at [972, 34] on span "Tulpar" at bounding box center [968, 29] width 33 height 11
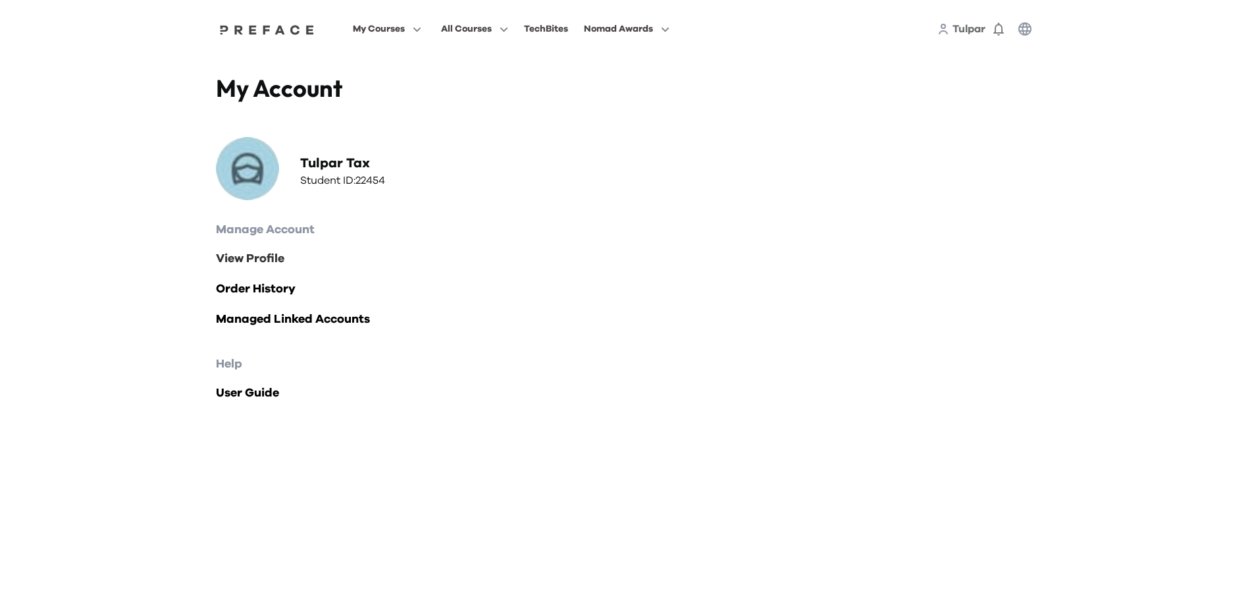
click at [269, 255] on link "View Profile" at bounding box center [627, 258] width 823 height 18
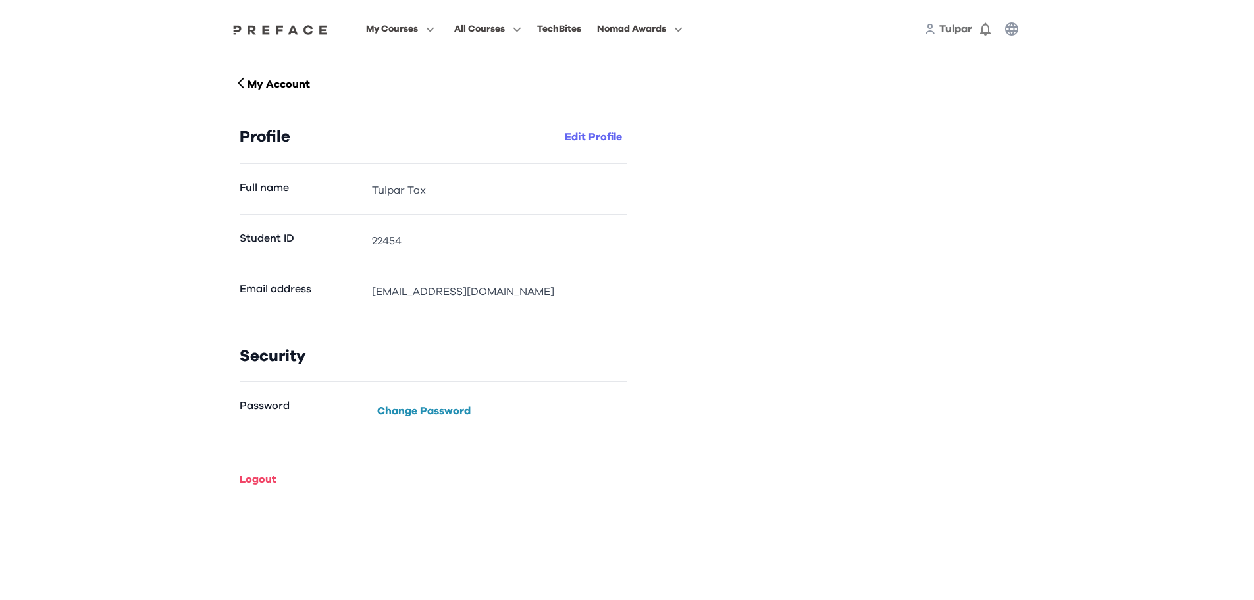
click at [583, 146] on button "Edit Profile" at bounding box center [593, 136] width 68 height 21
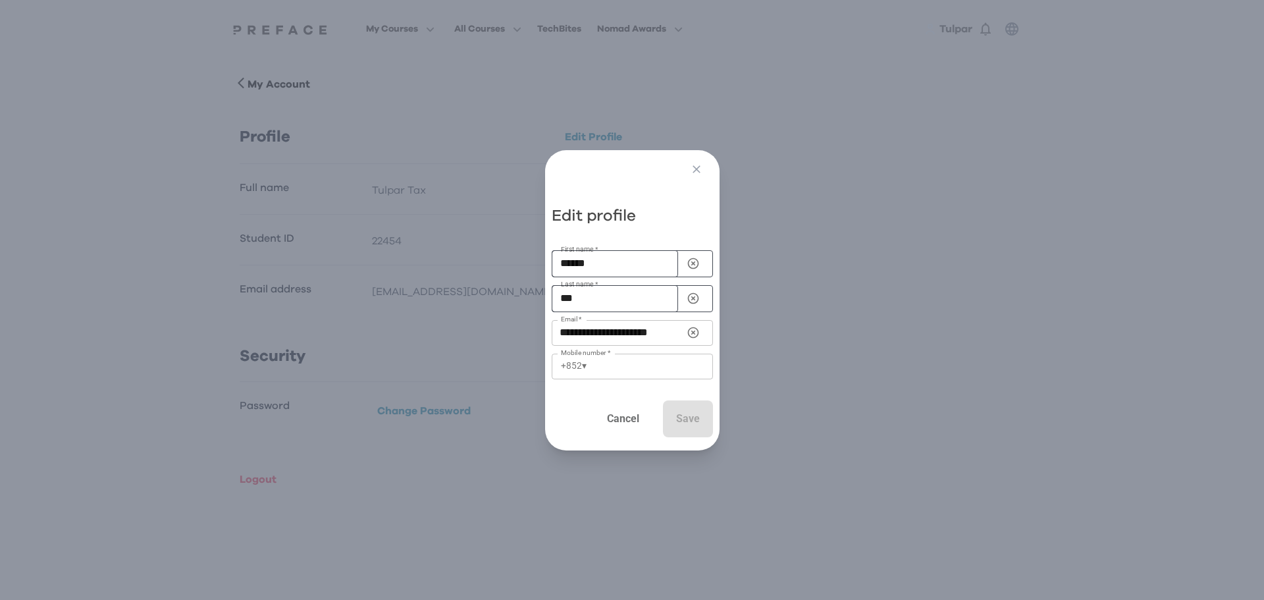
click at [644, 402] on button "Cancel" at bounding box center [623, 418] width 59 height 37
